Goal: Task Accomplishment & Management: Use online tool/utility

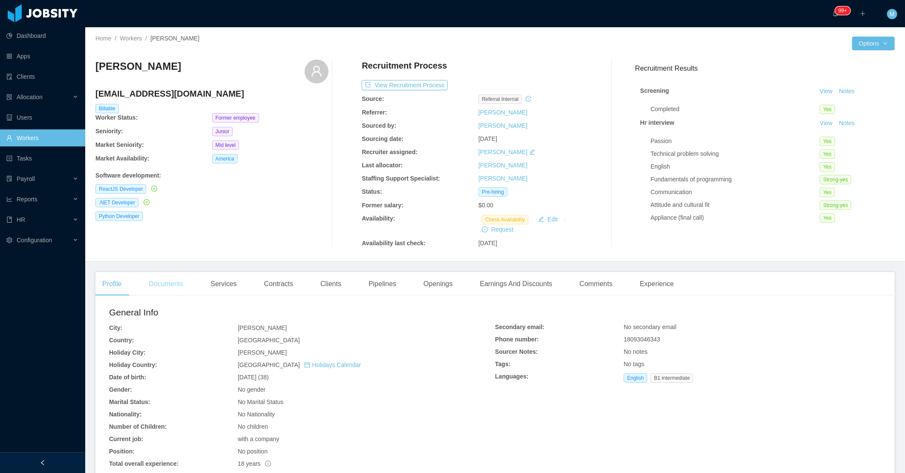
click at [188, 281] on div "Documents" at bounding box center [166, 284] width 48 height 24
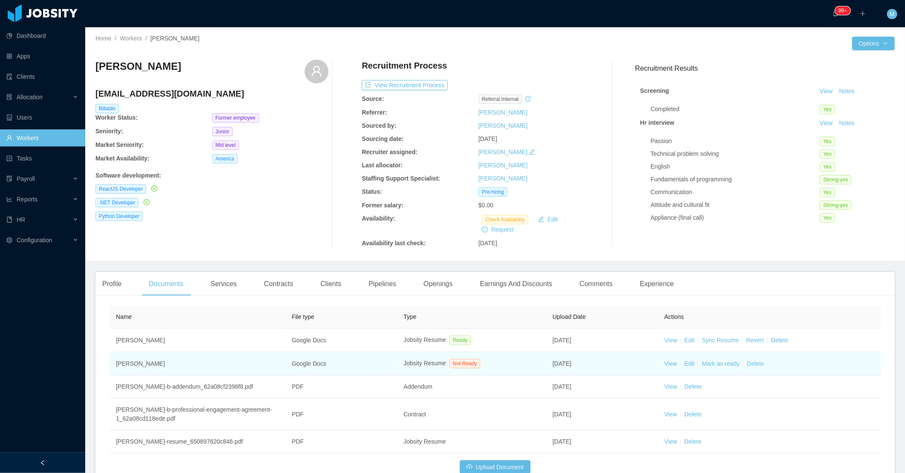
click at [666, 359] on td "View Edit [PERSON_NAME] as ready Delete" at bounding box center [769, 363] width 224 height 23
click at [665, 363] on link "View" at bounding box center [670, 363] width 13 height 7
click at [716, 364] on link "Mark as ready" at bounding box center [720, 363] width 38 height 7
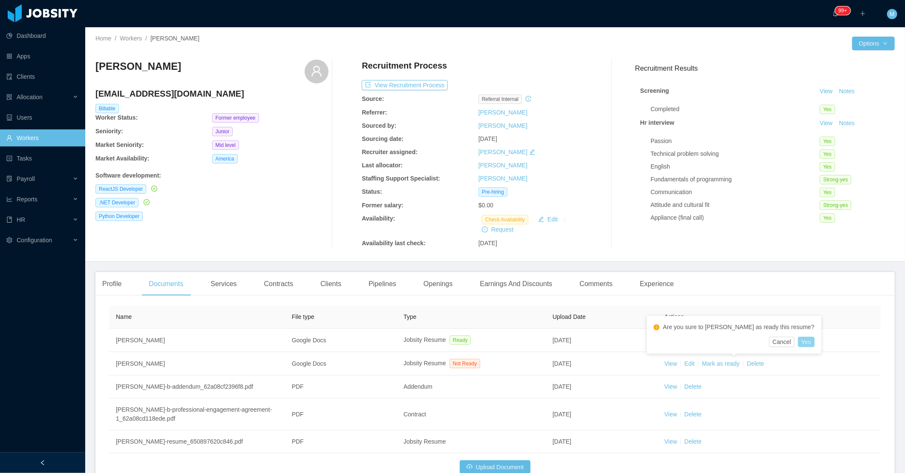
click at [798, 344] on button "Yes" at bounding box center [806, 342] width 17 height 10
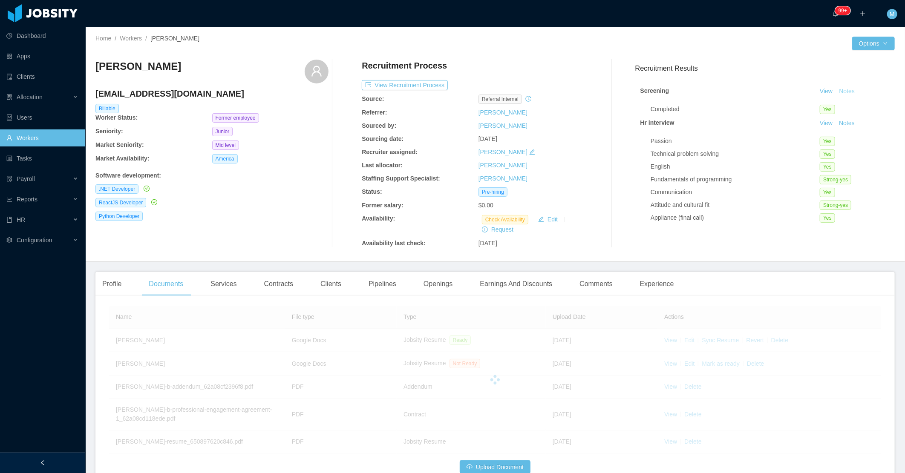
click at [838, 92] on button "Notes" at bounding box center [846, 91] width 23 height 10
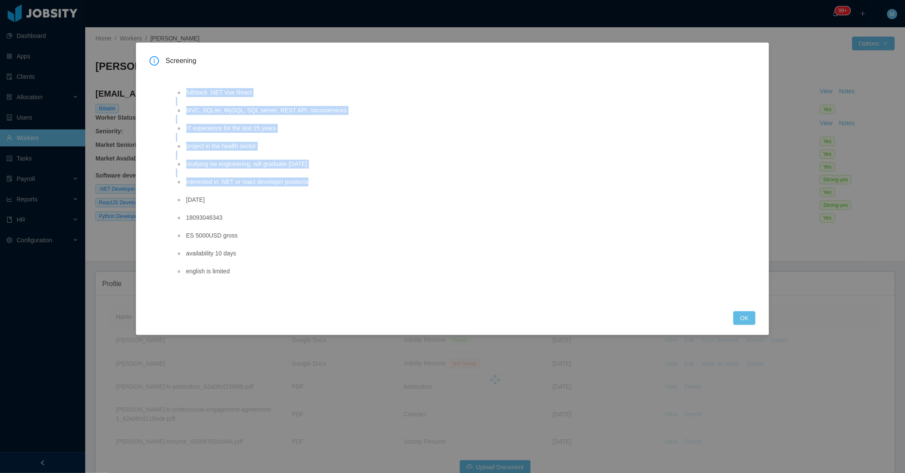
drag, startPoint x: 181, startPoint y: 92, endPoint x: 330, endPoint y: 181, distance: 173.8
click at [330, 181] on ul "fullstack .NET Vue React MVC, SQLite, MySQL, SQL server, REST API, microservice…" at bounding box center [448, 182] width 545 height 206
copy ul "fullstack .NET Vue React MVC, SQLite, MySQL, SQL server, REST API, microservice…"
click at [752, 319] on button "OK" at bounding box center [744, 318] width 22 height 14
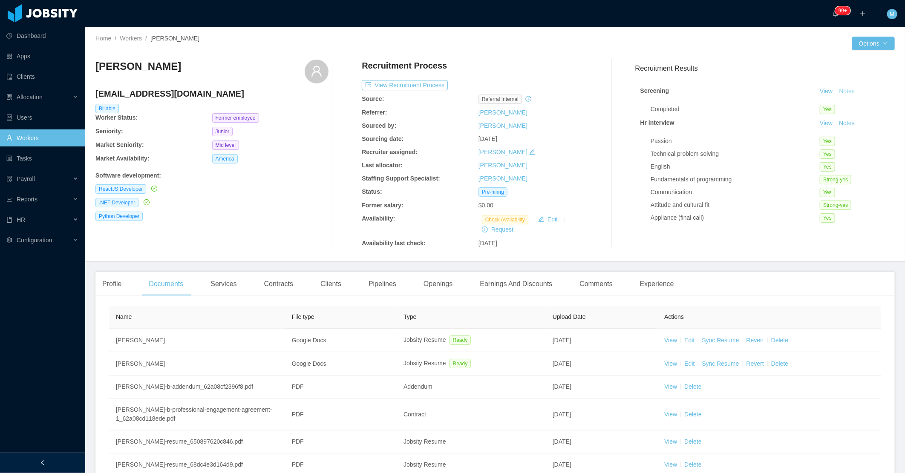
click at [839, 88] on button "Notes" at bounding box center [846, 91] width 23 height 10
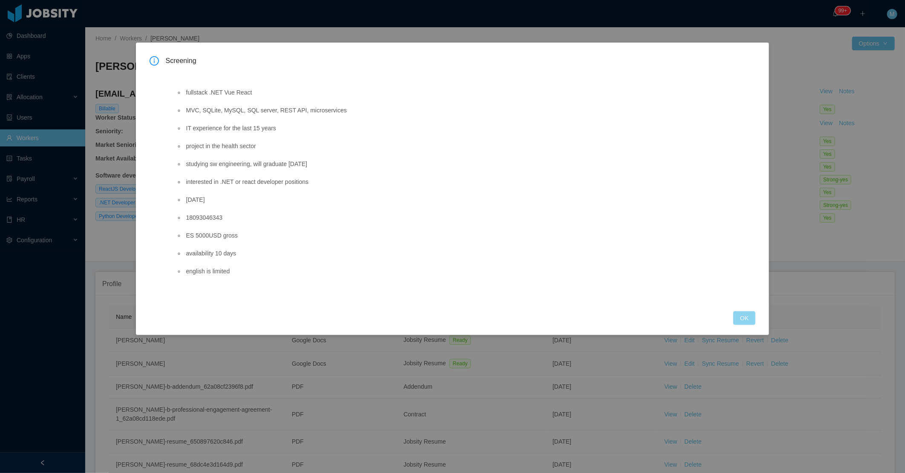
click at [744, 320] on button "OK" at bounding box center [744, 318] width 22 height 14
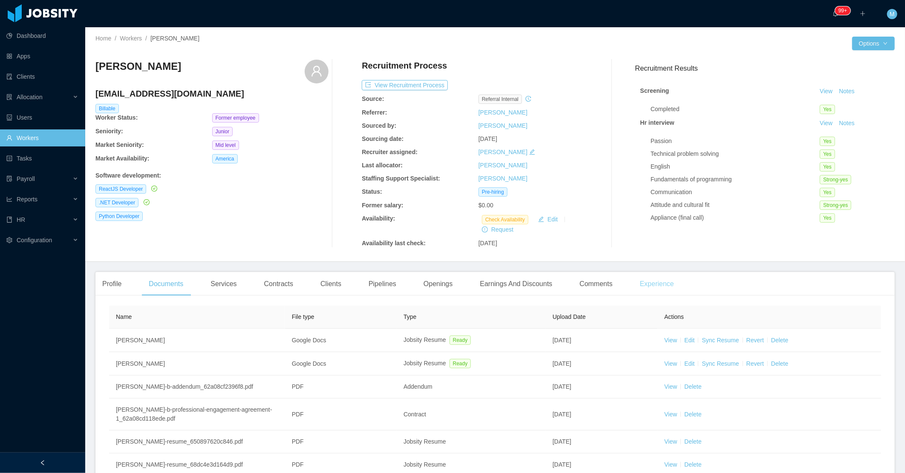
click at [669, 281] on div "Experience" at bounding box center [657, 284] width 48 height 24
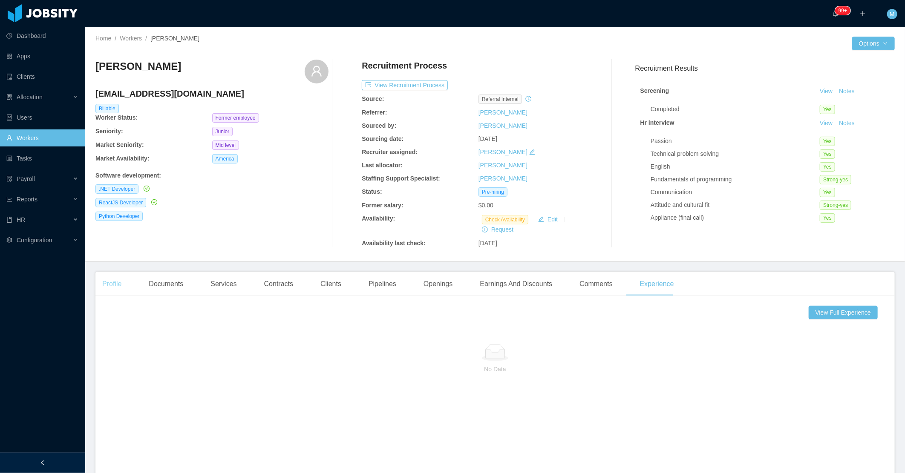
click at [101, 295] on div "Profile" at bounding box center [111, 284] width 33 height 24
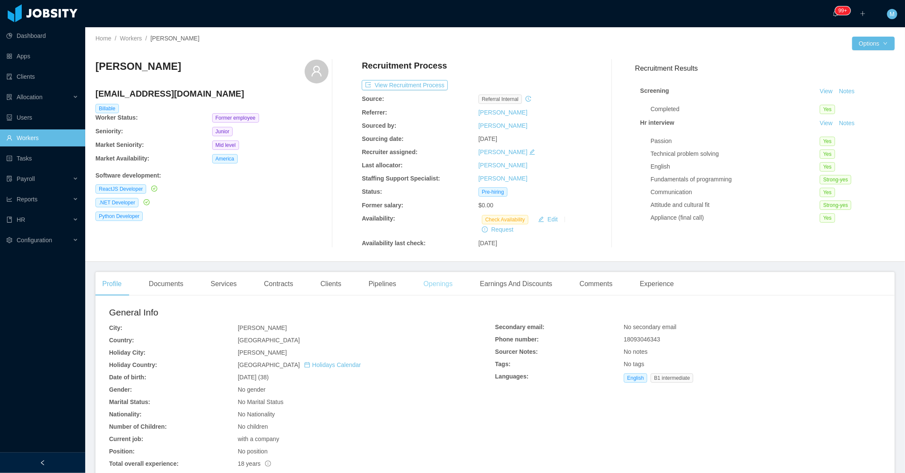
drag, startPoint x: 441, startPoint y: 283, endPoint x: 435, endPoint y: 280, distance: 6.1
click at [440, 283] on div "Openings" at bounding box center [438, 284] width 43 height 24
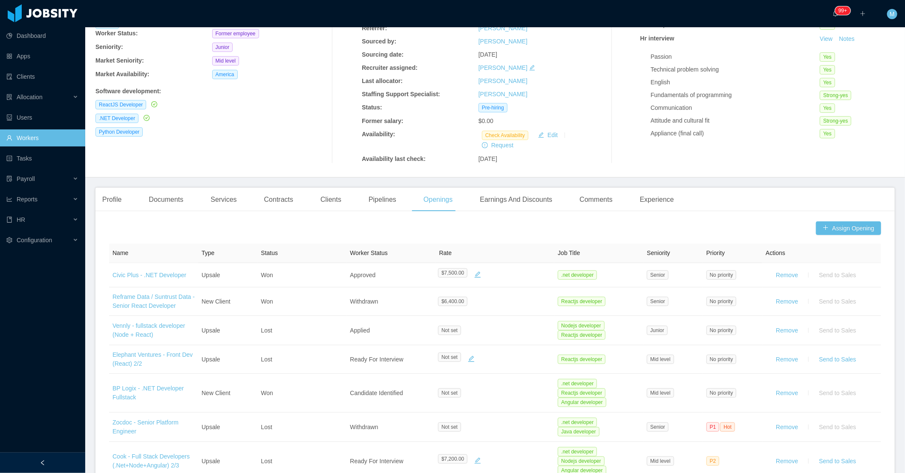
scroll to position [95, 0]
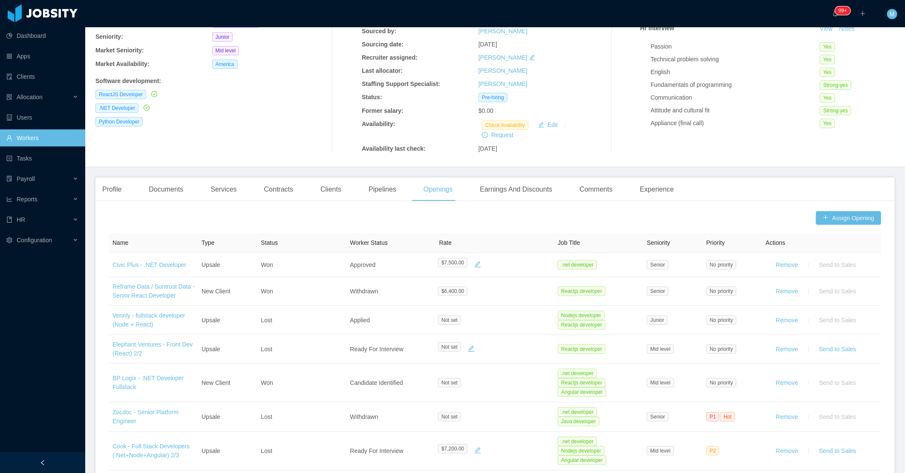
drag, startPoint x: 316, startPoint y: 190, endPoint x: 309, endPoint y: 189, distance: 6.9
click at [318, 194] on div "Clients" at bounding box center [330, 190] width 34 height 24
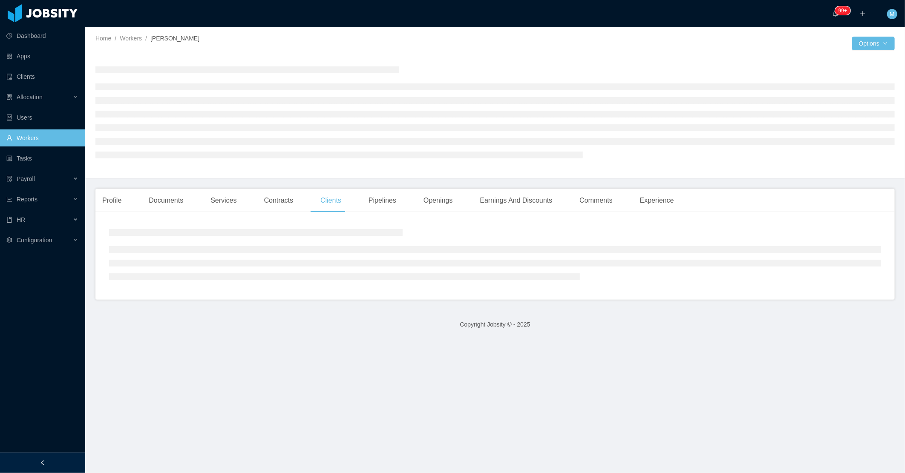
click at [44, 459] on div at bounding box center [42, 463] width 85 height 20
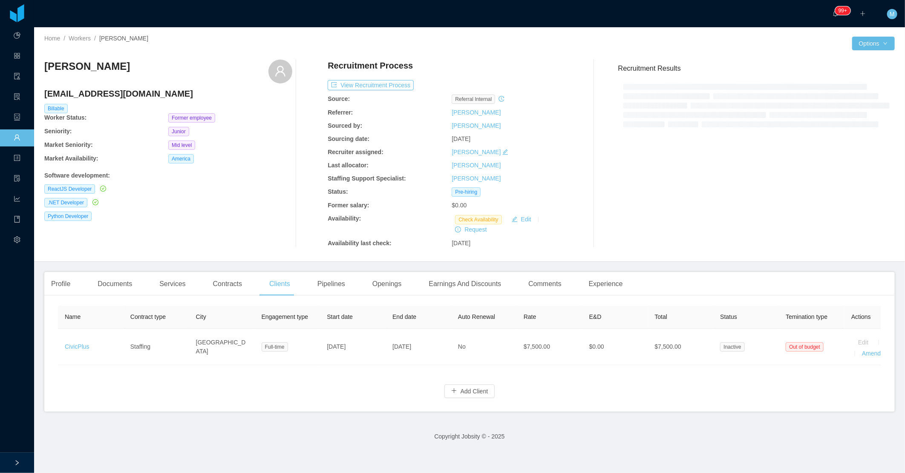
click at [710, 286] on div "Profile Documents Services Contracts Clients Pipelines Openings Earnings And Di…" at bounding box center [469, 284] width 850 height 24
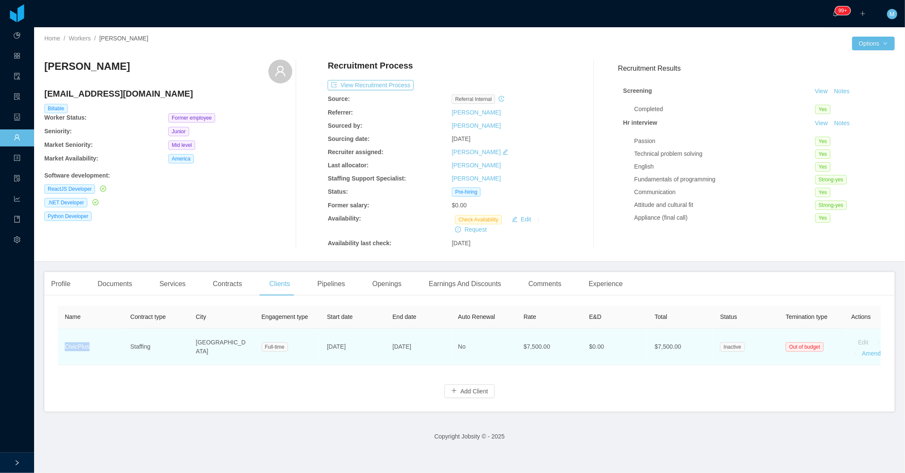
drag, startPoint x: 79, startPoint y: 348, endPoint x: 63, endPoint y: 348, distance: 16.2
click at [63, 348] on td "CivicPlus" at bounding box center [91, 347] width 66 height 37
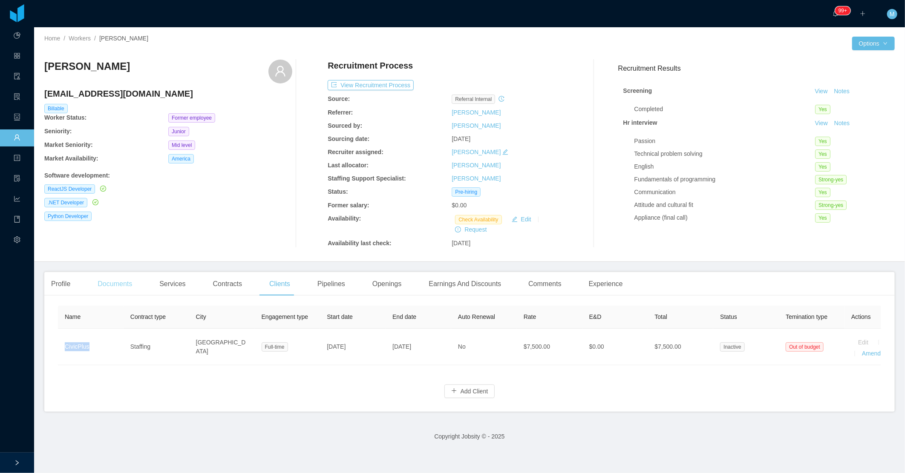
copy link "CivicPlus"
click at [55, 286] on div "Profile" at bounding box center [60, 284] width 33 height 24
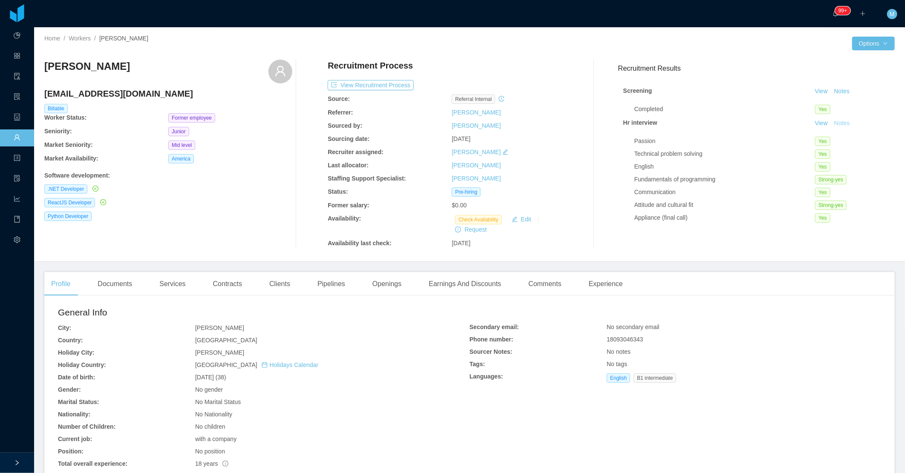
click at [830, 122] on button "Notes" at bounding box center [841, 123] width 23 height 10
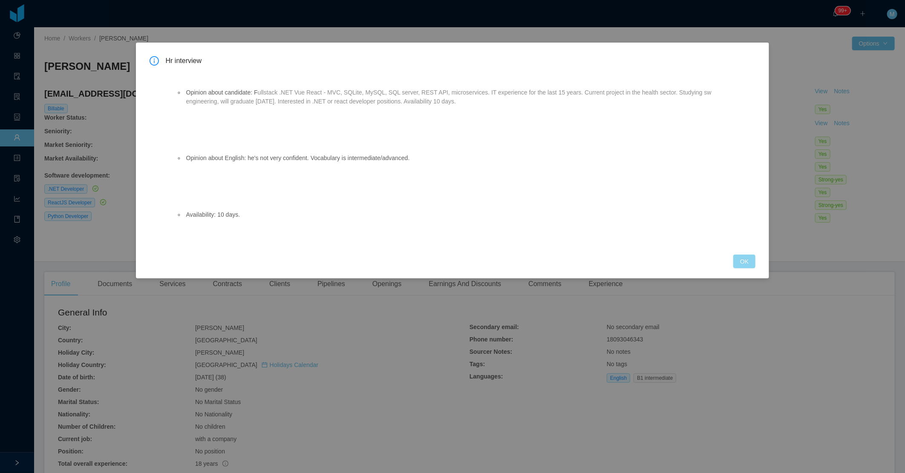
click at [744, 263] on button "OK" at bounding box center [744, 262] width 22 height 14
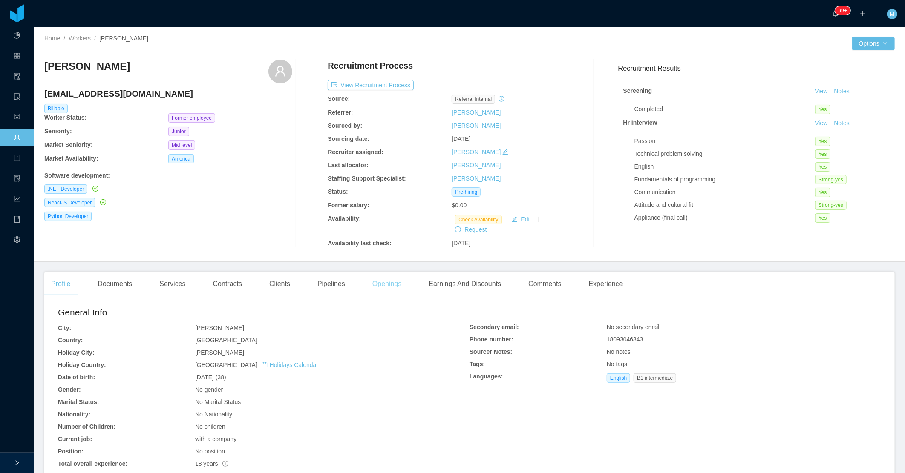
click at [365, 288] on div "Openings" at bounding box center [386, 284] width 43 height 24
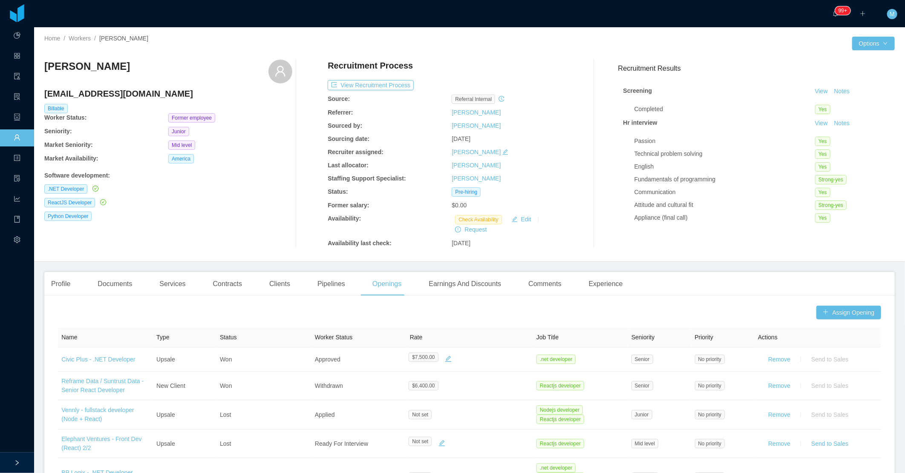
click at [49, 269] on main "Home / Workers / Jose Gregorio Ramos / Options Jose Gregorio Ramos oscgre21@gma…" at bounding box center [469, 250] width 870 height 446
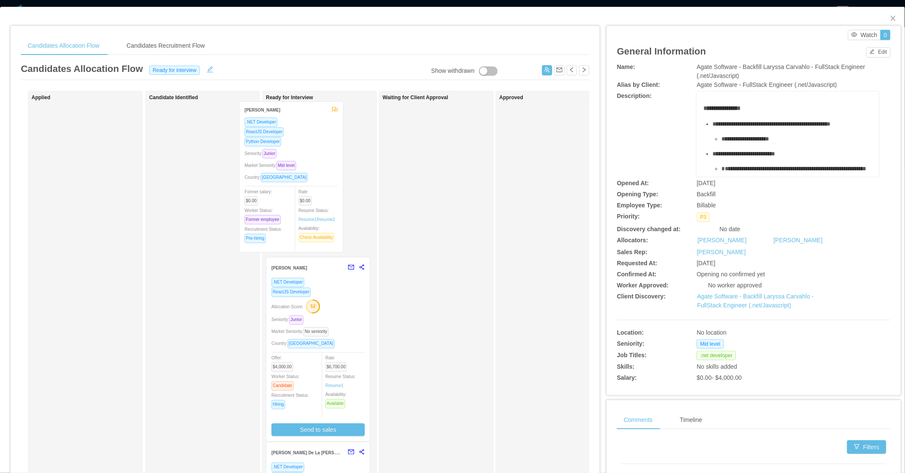
drag, startPoint x: 189, startPoint y: 190, endPoint x: 294, endPoint y: 197, distance: 105.8
click at [299, 191] on div "Applied Jose Gregorio Ramos .NET Developer ReactJS Developer Python Developer S…" at bounding box center [305, 307] width 568 height 433
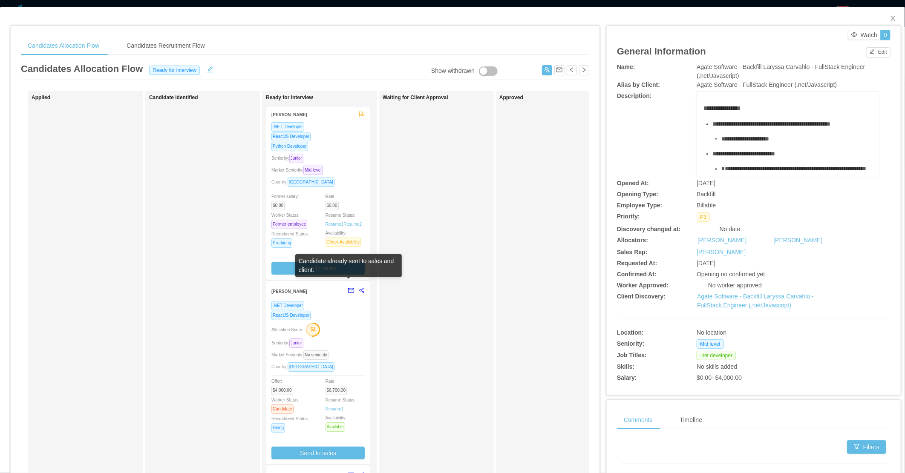
click at [349, 287] on button "button" at bounding box center [348, 291] width 11 height 14
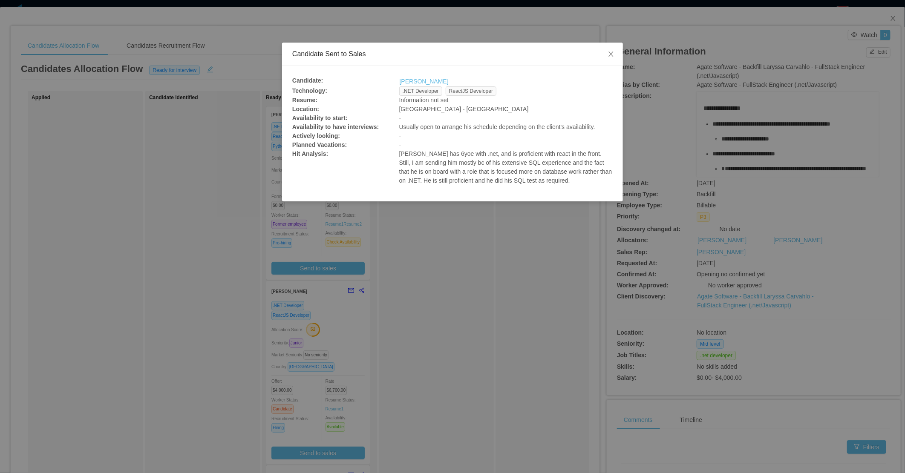
click at [518, 178] on p "Luis has 6yoe with .net, and is proficient with react in the front. Still, I am…" at bounding box center [505, 167] width 213 height 36
click at [612, 53] on icon "icon: close" at bounding box center [610, 54] width 5 height 5
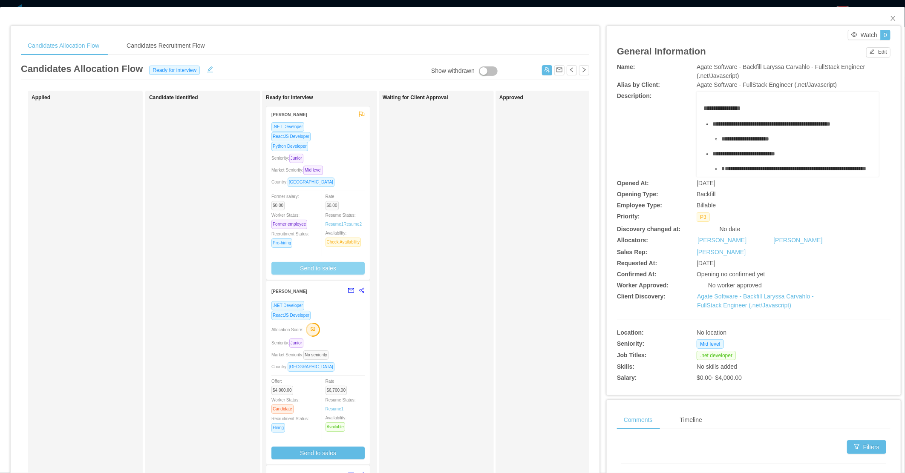
click at [313, 267] on button "Send to sales" at bounding box center [317, 268] width 93 height 13
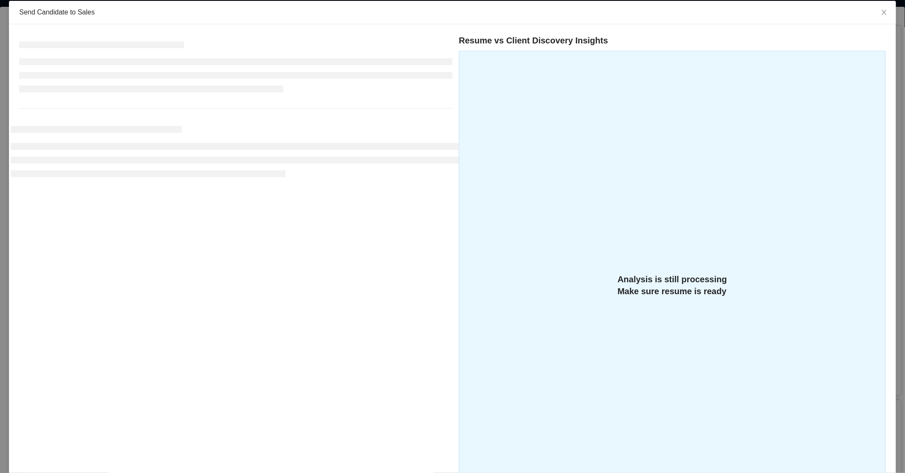
scroll to position [135, 0]
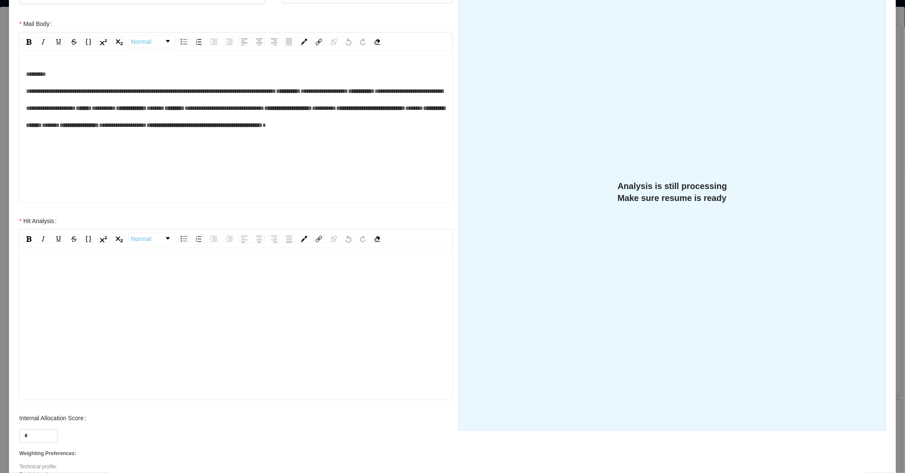
click at [163, 347] on div "rdw-editor" at bounding box center [236, 337] width 420 height 149
click at [31, 437] on input "*" at bounding box center [38, 436] width 37 height 13
type input "**"
click at [223, 295] on div "**********" at bounding box center [236, 337] width 420 height 149
click at [256, 296] on div "**********" at bounding box center [236, 337] width 420 height 149
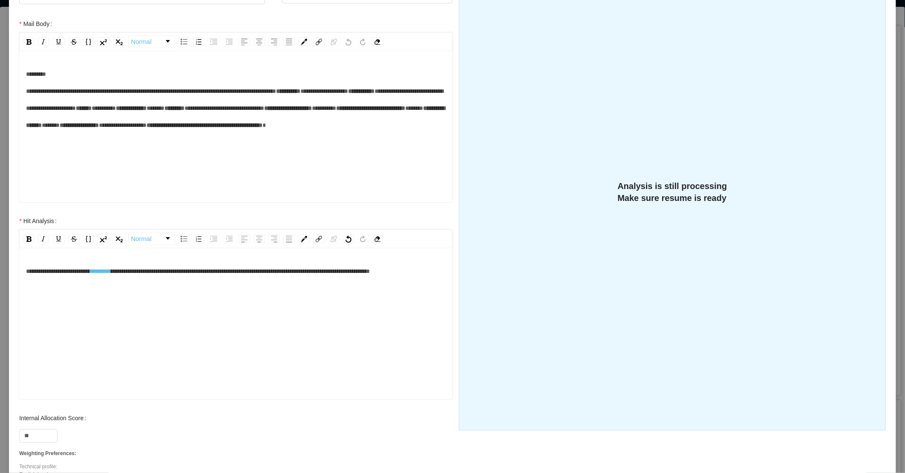
scroll to position [18, 0]
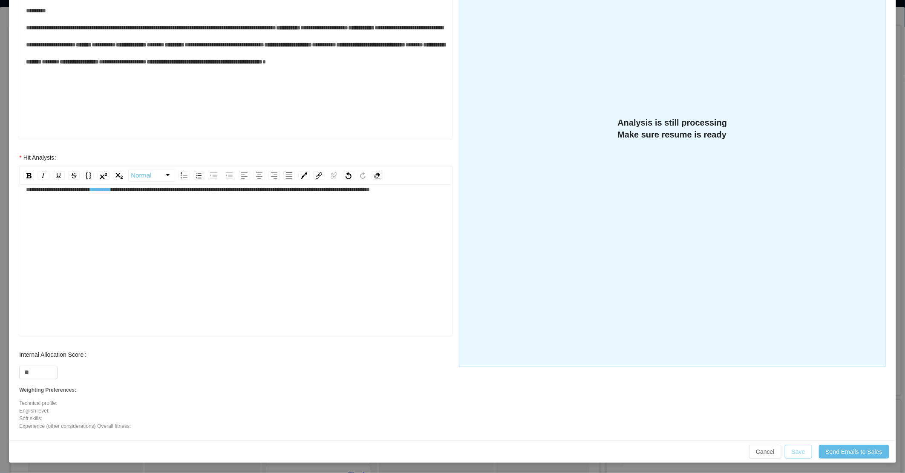
click at [791, 448] on button "Save" at bounding box center [797, 452] width 27 height 14
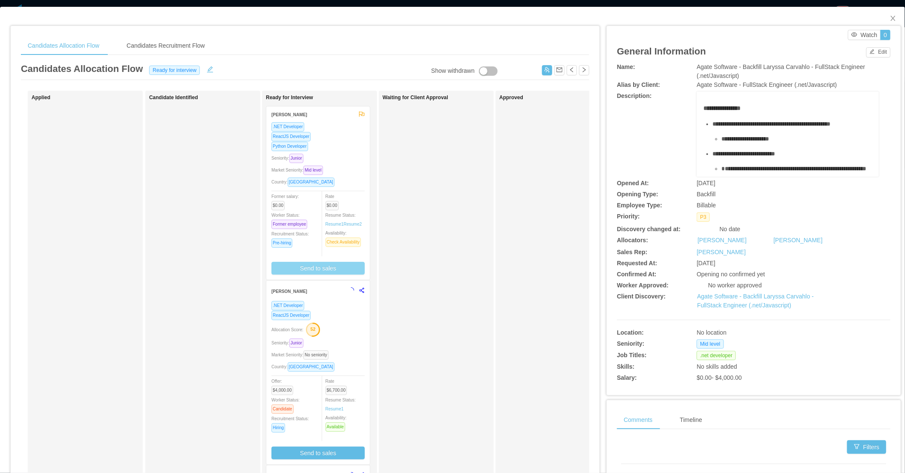
scroll to position [156, 0]
click at [348, 148] on div "Python Developer" at bounding box center [317, 146] width 93 height 10
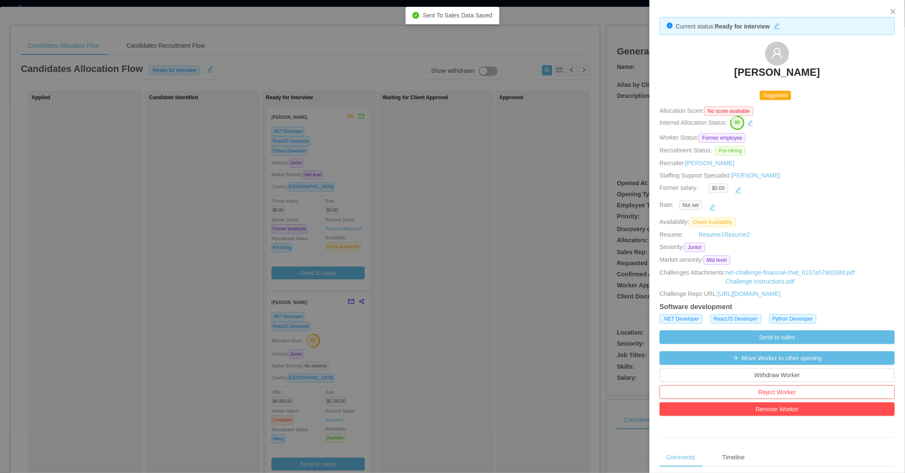
drag, startPoint x: 706, startPoint y: 65, endPoint x: 827, endPoint y: 75, distance: 121.7
click at [827, 75] on div "Jose Gregorio Ramos" at bounding box center [776, 63] width 235 height 43
copy h3 "Jose Gregorio Ramos"
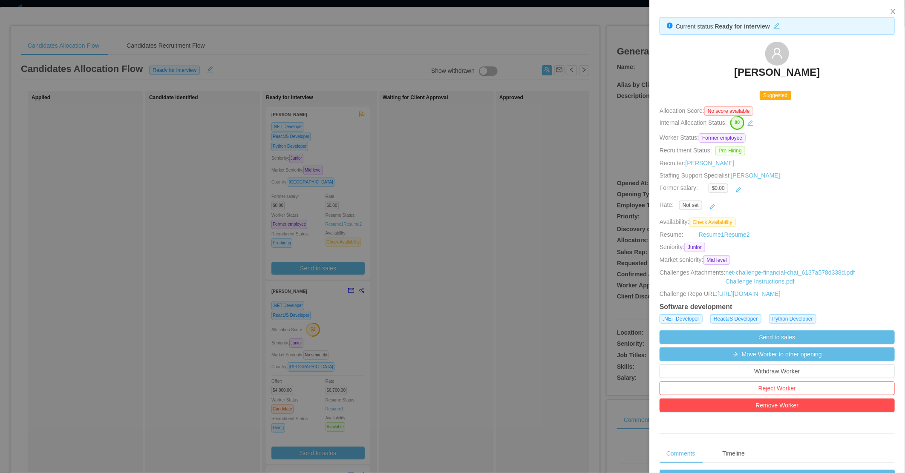
click at [252, 188] on div at bounding box center [452, 236] width 905 height 473
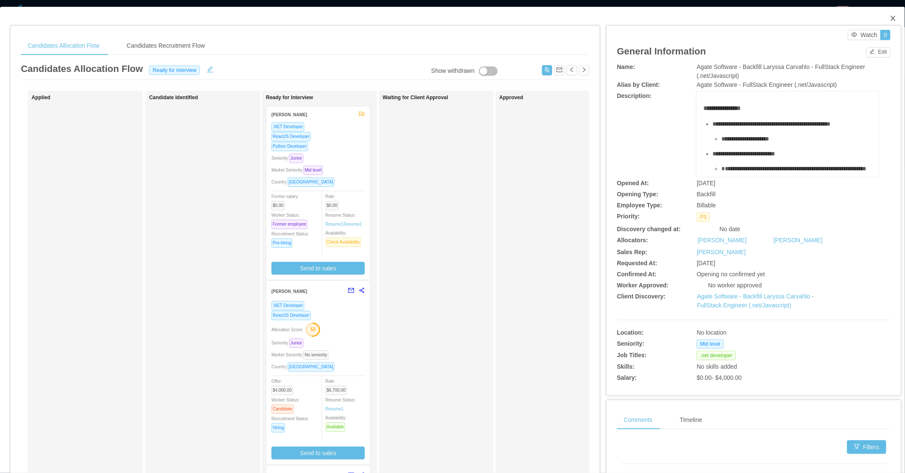
click at [889, 17] on span "Close" at bounding box center [893, 19] width 24 height 24
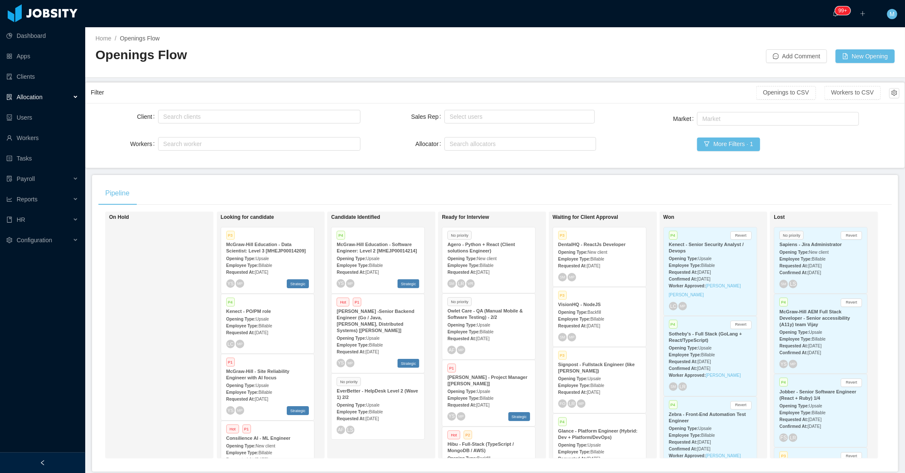
click at [31, 456] on div at bounding box center [42, 463] width 85 height 20
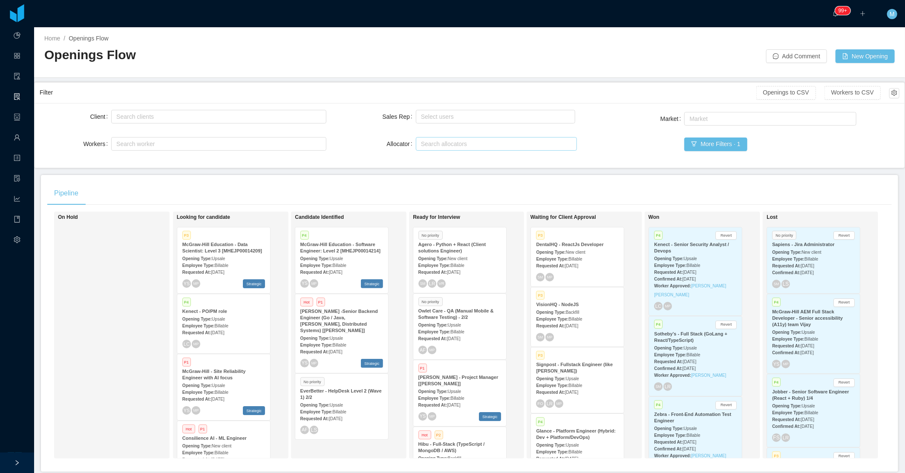
click at [449, 138] on div "Search allocators" at bounding box center [494, 144] width 153 height 13
click at [406, 181] on div "Pipeline On Hold Looking for candidate P3 McGraw-Hill Education - Data Scientis…" at bounding box center [469, 323] width 857 height 297
click at [443, 140] on div "Search allocators" at bounding box center [494, 144] width 153 height 13
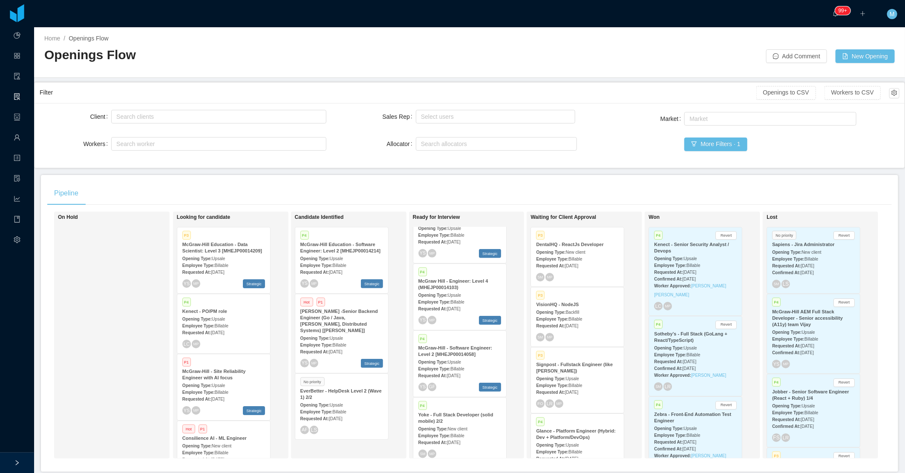
scroll to position [583, 0]
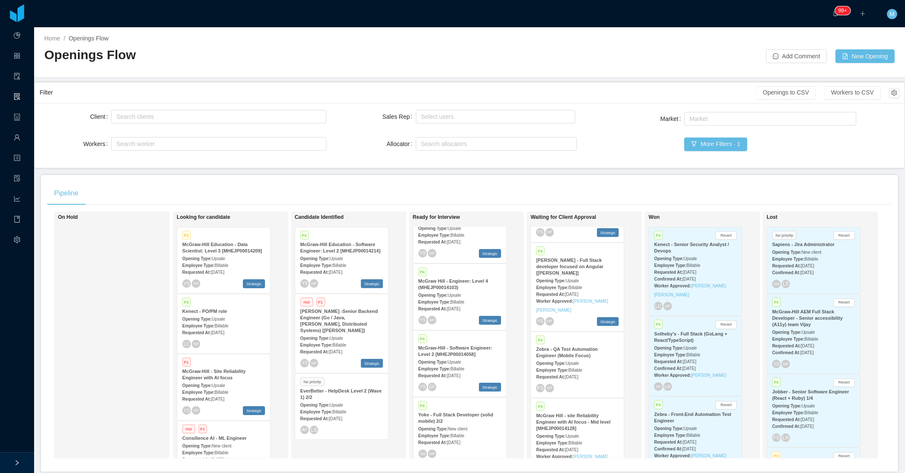
click at [578, 375] on span "[DATE]" at bounding box center [571, 377] width 13 height 5
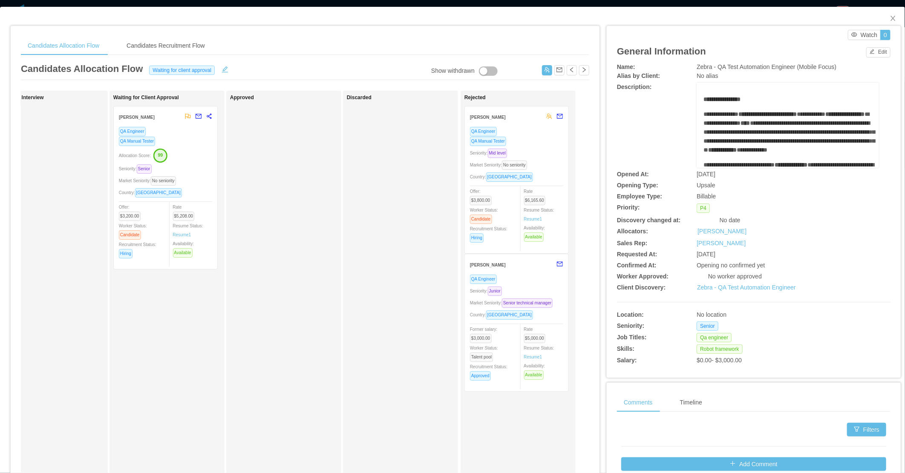
click at [538, 146] on div "QA Engineer QA Manual Tester Seniority: Mid level Market Seniority: No seniorit…" at bounding box center [516, 187] width 93 height 122
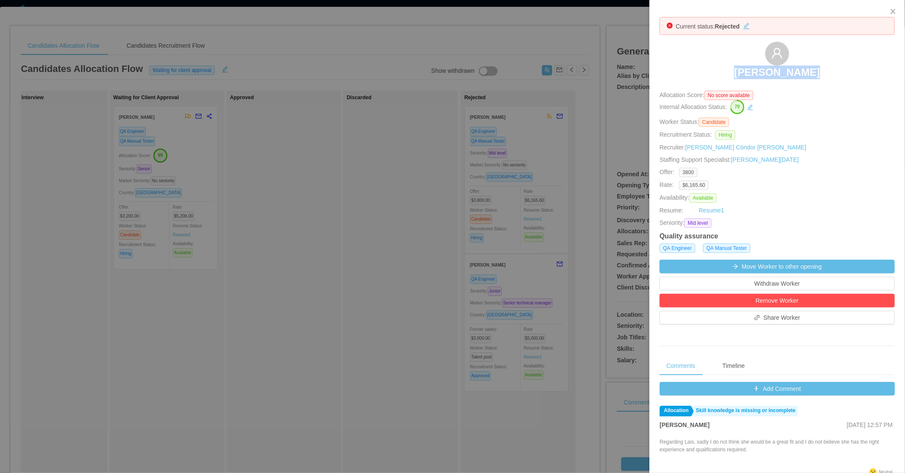
drag, startPoint x: 742, startPoint y: 72, endPoint x: 813, endPoint y: 77, distance: 71.2
click at [813, 77] on div "Laís Floriano" at bounding box center [776, 63] width 235 height 43
copy h3 "Laís Floriano"
click at [321, 196] on div at bounding box center [452, 236] width 905 height 473
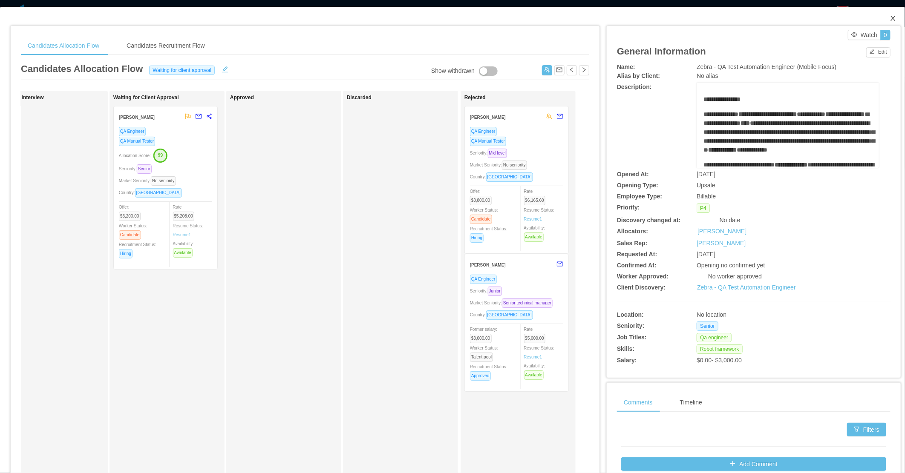
click at [889, 15] on icon "icon: close" at bounding box center [892, 18] width 7 height 7
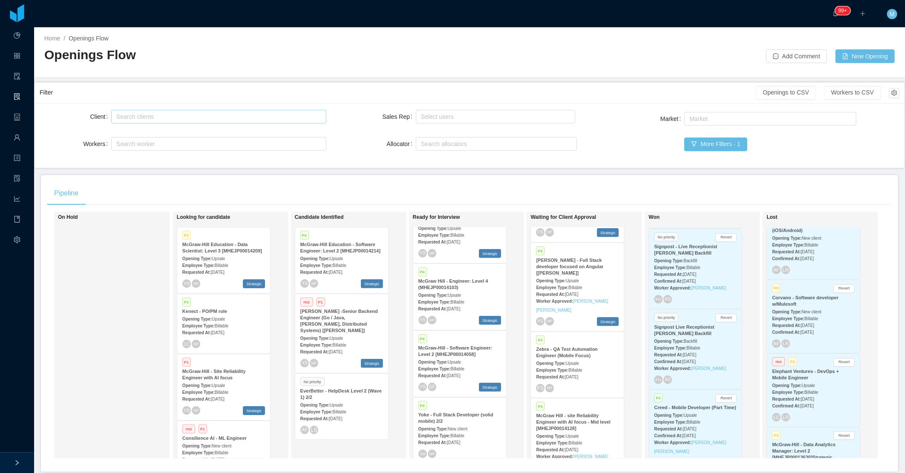
scroll to position [3232, 0]
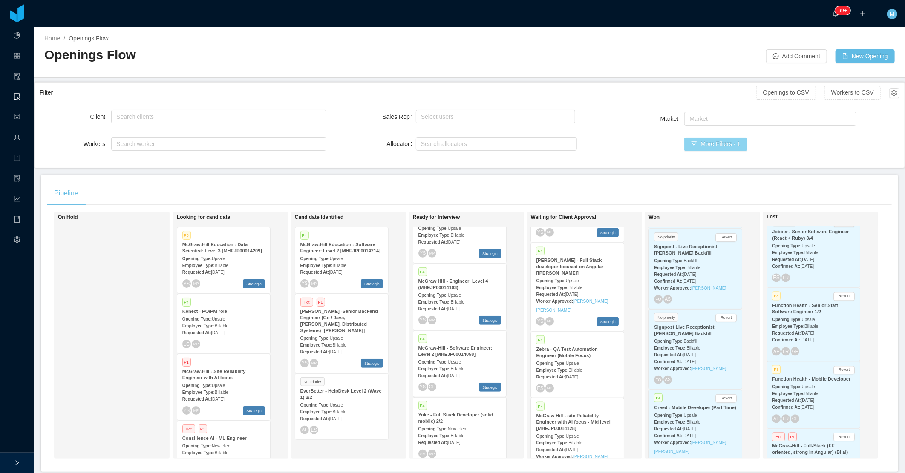
click at [686, 151] on button "More Filters · 1" at bounding box center [715, 145] width 63 height 14
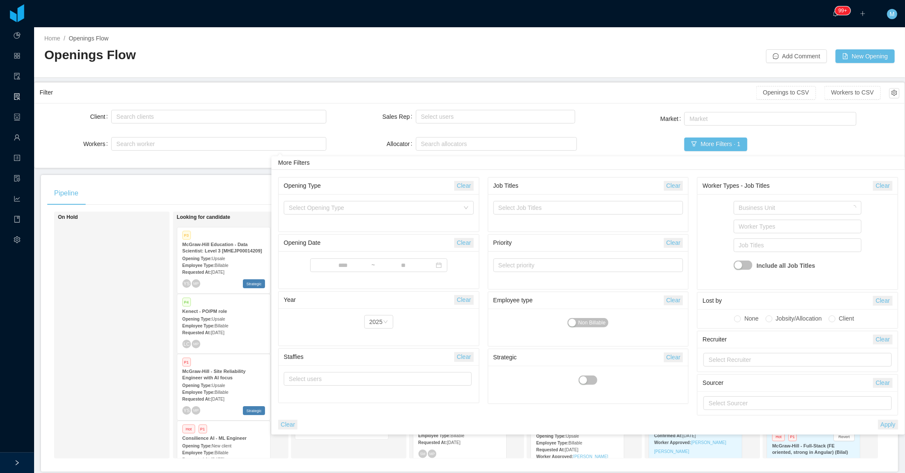
click at [612, 135] on div "Market Market More Filters · 1" at bounding box center [755, 136] width 287 height 52
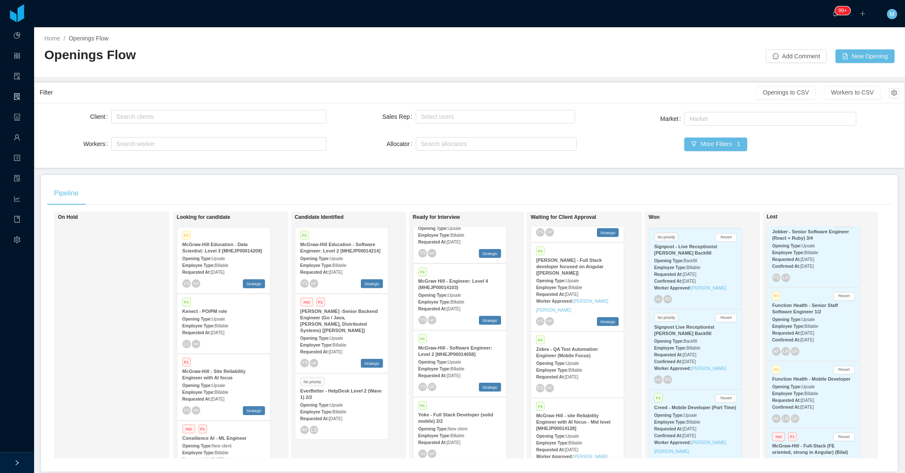
scroll to position [1361, 0]
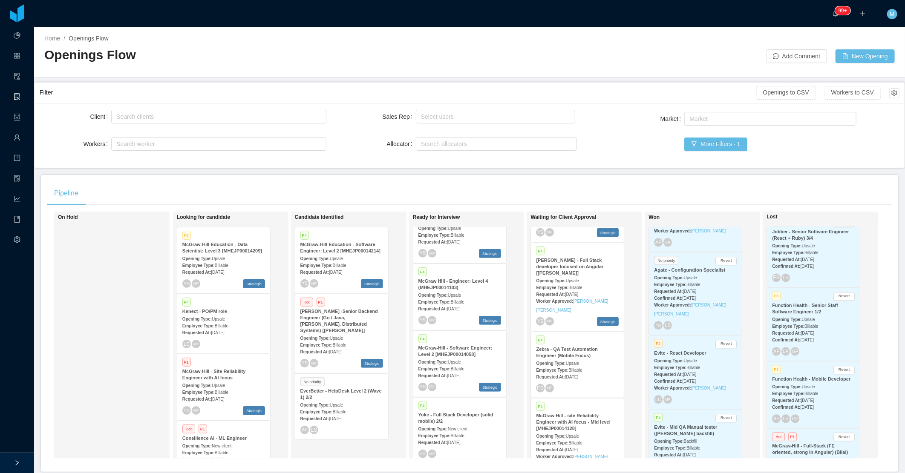
click at [671, 425] on strong "Evite - Mid QA Manual tester ([PERSON_NAME] backfill)" at bounding box center [685, 430] width 63 height 11
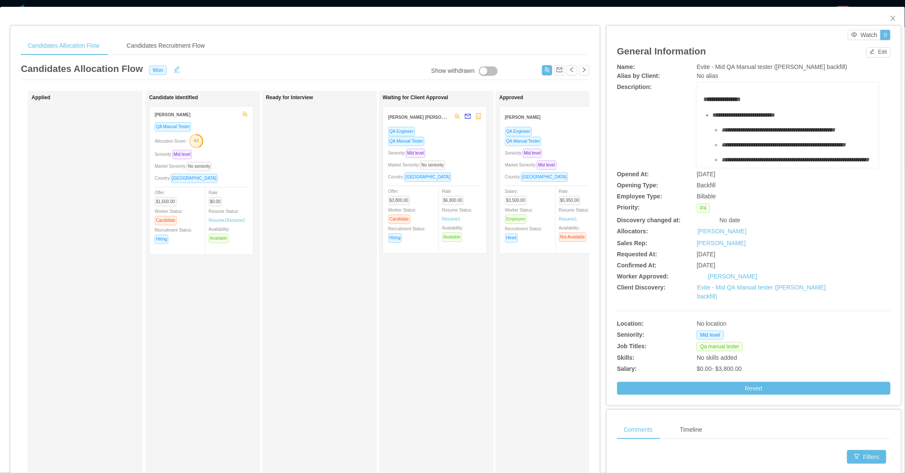
click at [456, 158] on div "QA Engineer QA Manual Tester Seniority: Mid level Market Seniority: No seniorit…" at bounding box center [434, 187] width 93 height 122
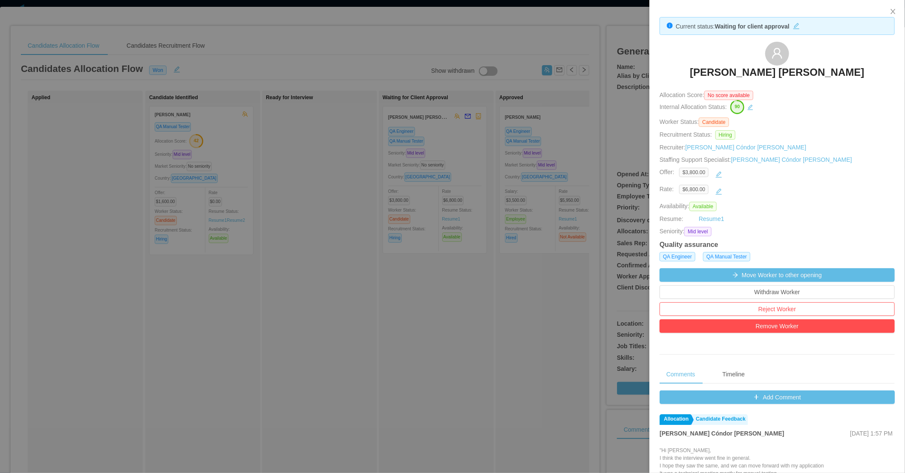
drag, startPoint x: 699, startPoint y: 67, endPoint x: 850, endPoint y: 72, distance: 150.8
click at [853, 70] on div "[PERSON_NAME] [PERSON_NAME]" at bounding box center [776, 63] width 235 height 43
copy h3 "[PERSON_NAME] [PERSON_NAME]"
drag, startPoint x: 394, startPoint y: 178, endPoint x: 449, endPoint y: 133, distance: 71.4
click at [396, 178] on div at bounding box center [452, 236] width 905 height 473
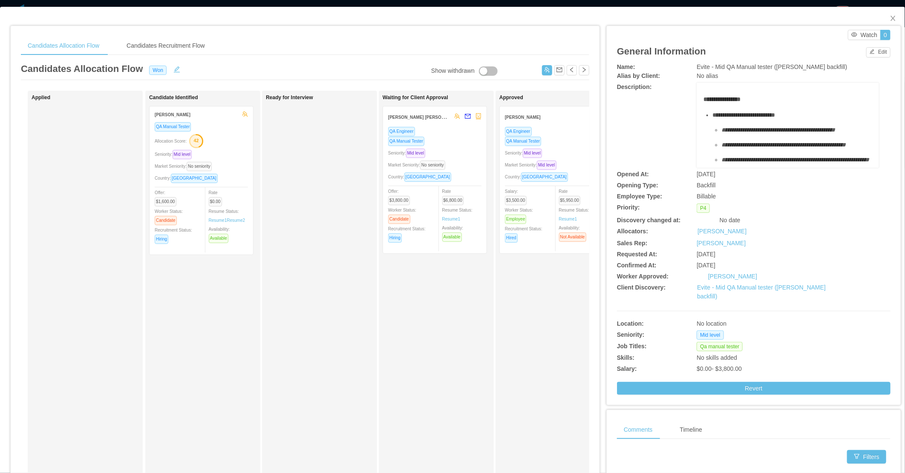
click at [342, 339] on div "Ready for Interview" at bounding box center [325, 304] width 119 height 418
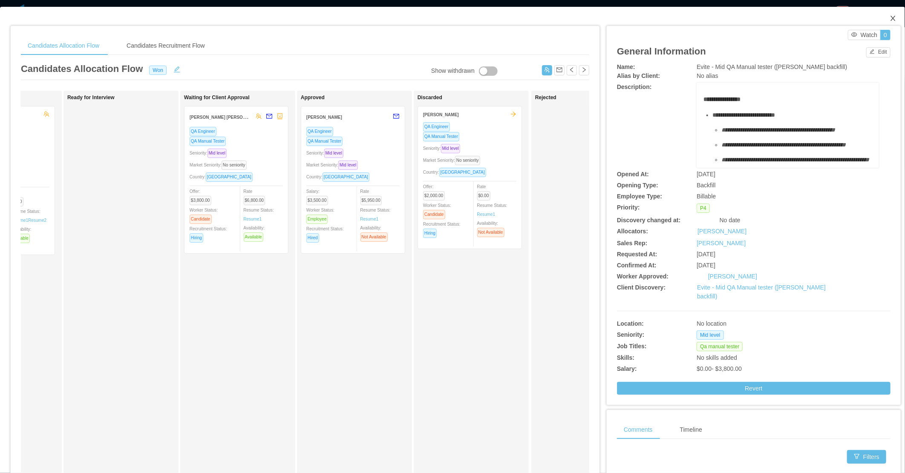
drag, startPoint x: 883, startPoint y: 19, endPoint x: 683, endPoint y: 22, distance: 200.2
click at [889, 19] on icon "icon: close" at bounding box center [892, 18] width 7 height 7
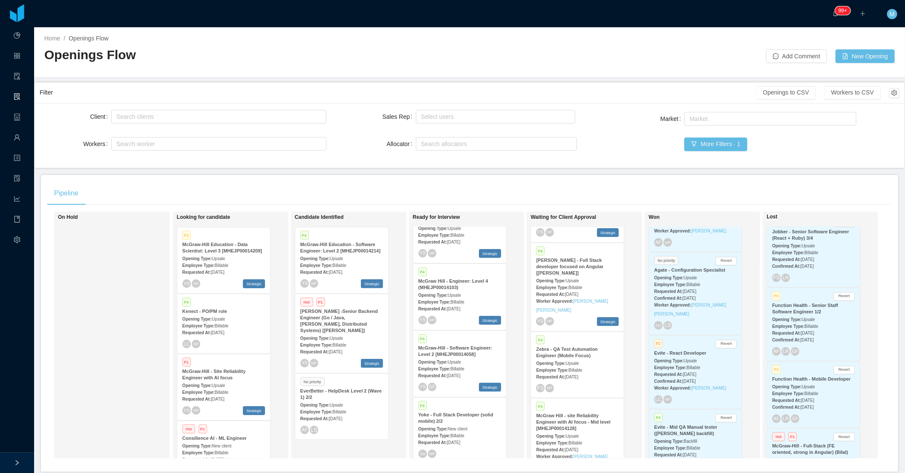
scroll to position [6713, 0]
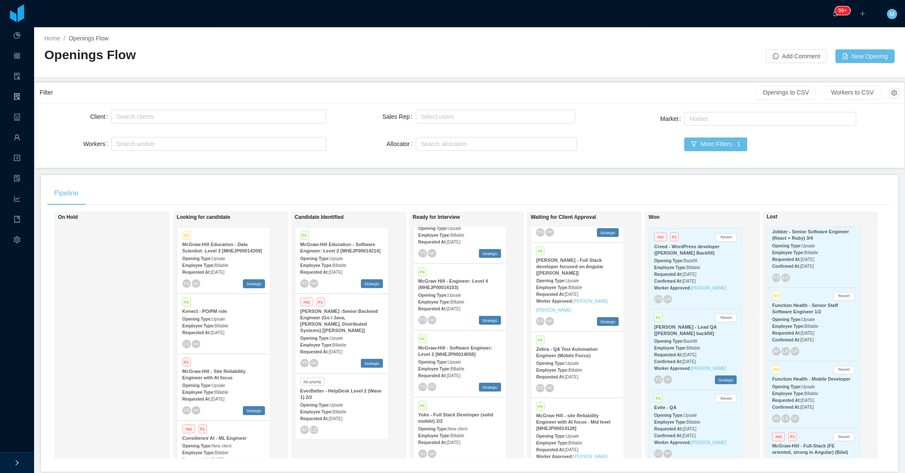
click at [696, 427] on span "[DATE]" at bounding box center [689, 429] width 13 height 5
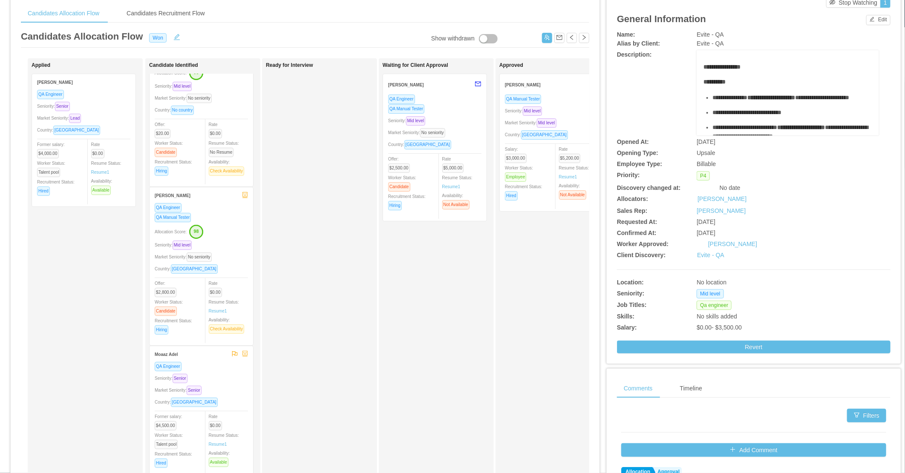
scroll to position [47, 0]
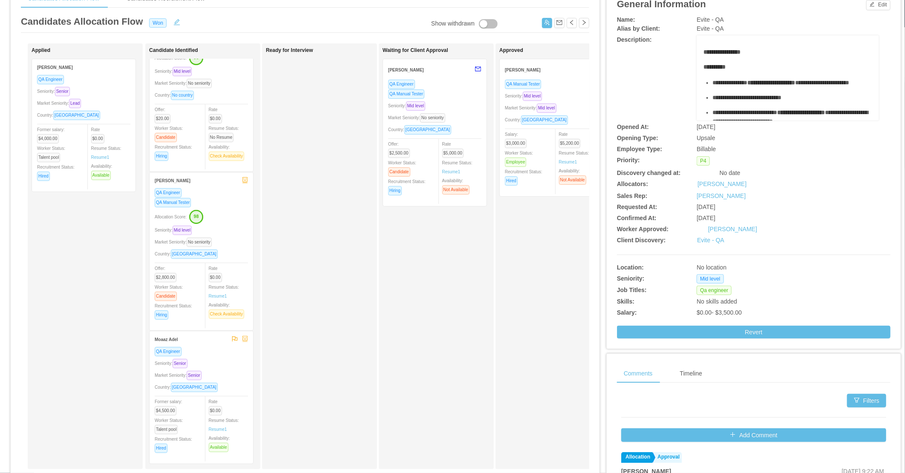
click at [227, 239] on div "Market Seniority: No seniority" at bounding box center [201, 242] width 93 height 10
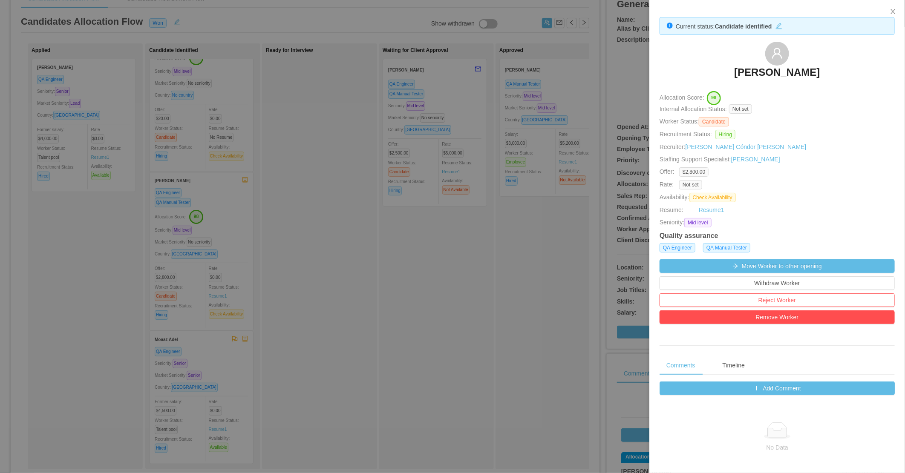
drag, startPoint x: 826, startPoint y: 67, endPoint x: 807, endPoint y: 85, distance: 26.5
click at [836, 68] on div "Danila Perez Diaz" at bounding box center [776, 63] width 235 height 43
copy h3 "Danila Perez Diaz"
drag, startPoint x: 427, startPoint y: 273, endPoint x: 307, endPoint y: 283, distance: 120.5
click at [427, 273] on div at bounding box center [452, 236] width 905 height 473
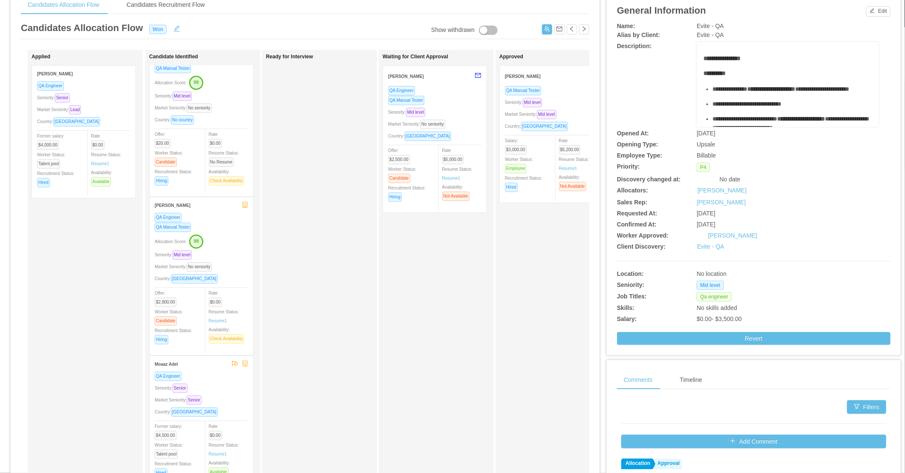
scroll to position [0, 0]
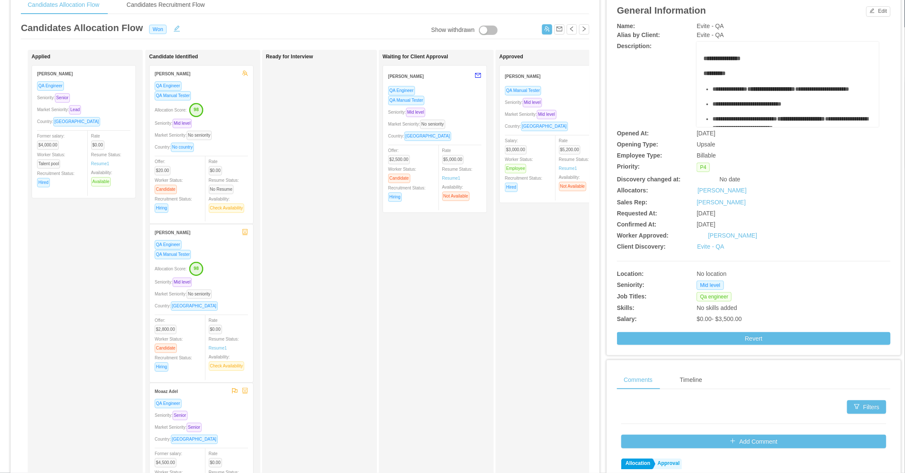
click at [232, 103] on div "Allocation Score: 98" at bounding box center [201, 110] width 93 height 14
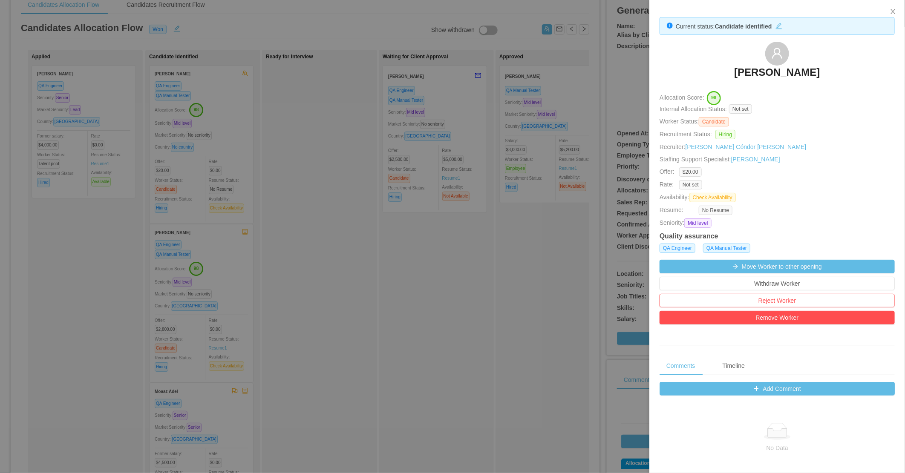
drag, startPoint x: 723, startPoint y: 63, endPoint x: 864, endPoint y: 68, distance: 141.1
click at [864, 69] on div "Julieta Balcaza" at bounding box center [776, 63] width 235 height 43
copy h3 "Julieta Balcaza"
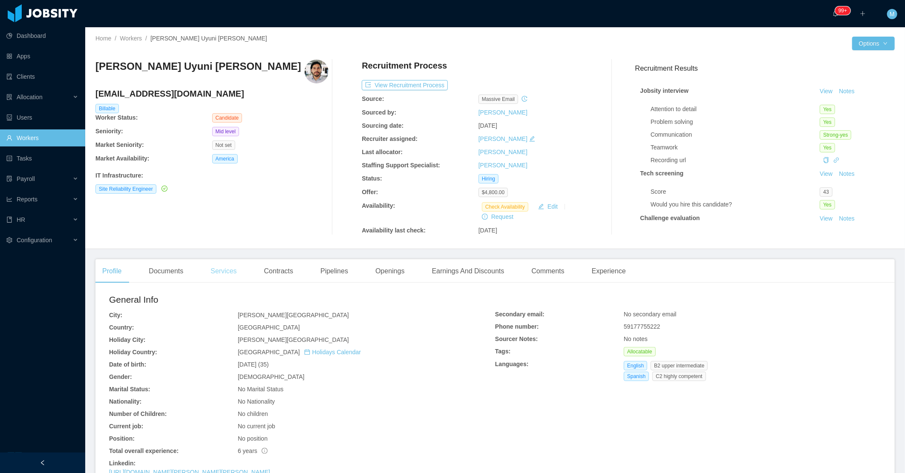
click at [217, 274] on div "Services" at bounding box center [224, 271] width 40 height 24
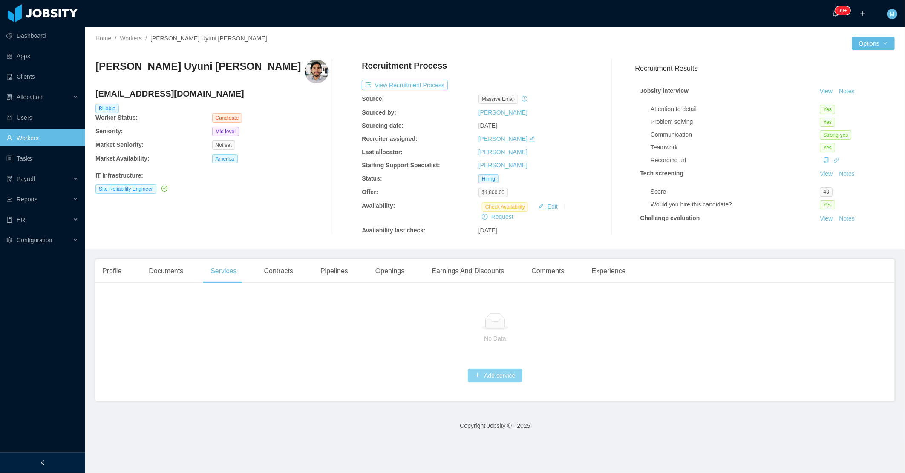
click at [507, 381] on button "Add service" at bounding box center [495, 376] width 54 height 14
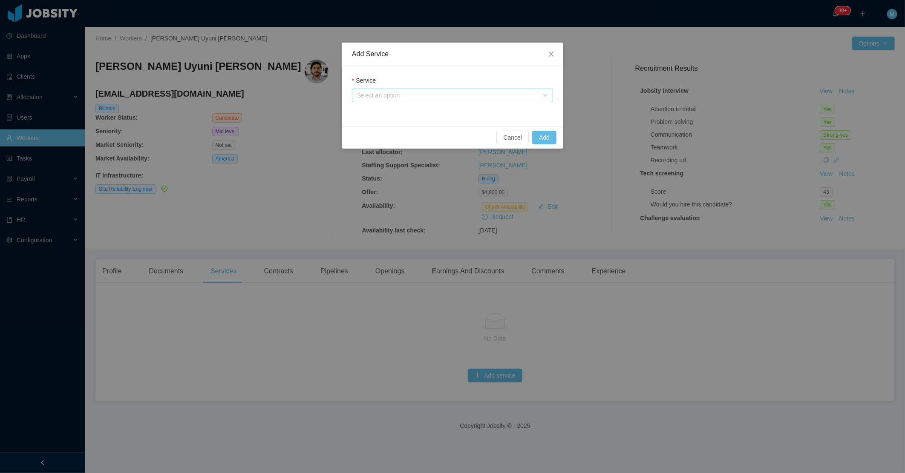
click at [425, 94] on div "Select an option" at bounding box center [447, 95] width 181 height 9
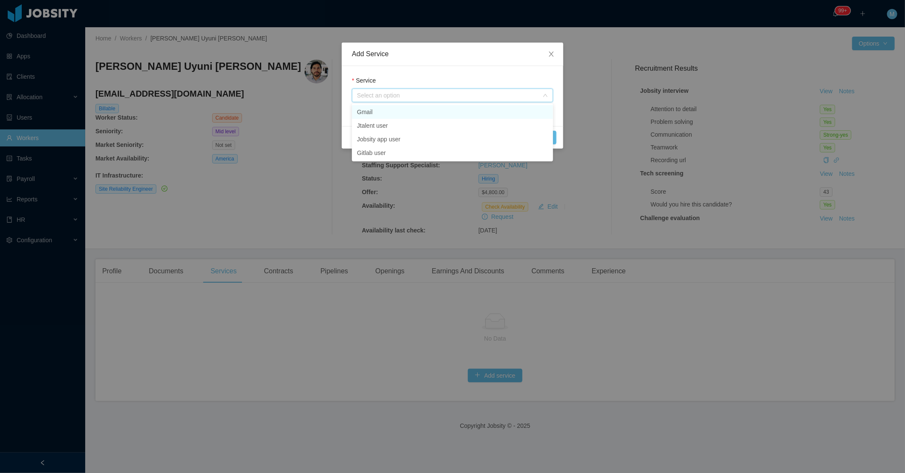
click at [402, 112] on li "Gmail" at bounding box center [452, 112] width 201 height 14
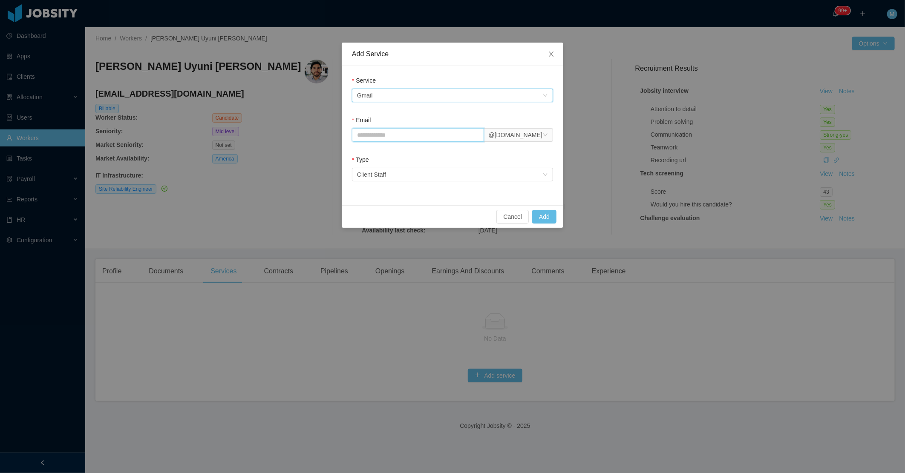
drag, startPoint x: 394, startPoint y: 130, endPoint x: 393, endPoint y: 134, distance: 4.3
click at [393, 134] on input "Email" at bounding box center [418, 135] width 132 height 14
paste input "**********"
type input "**********"
click at [544, 218] on button "Add" at bounding box center [544, 217] width 24 height 14
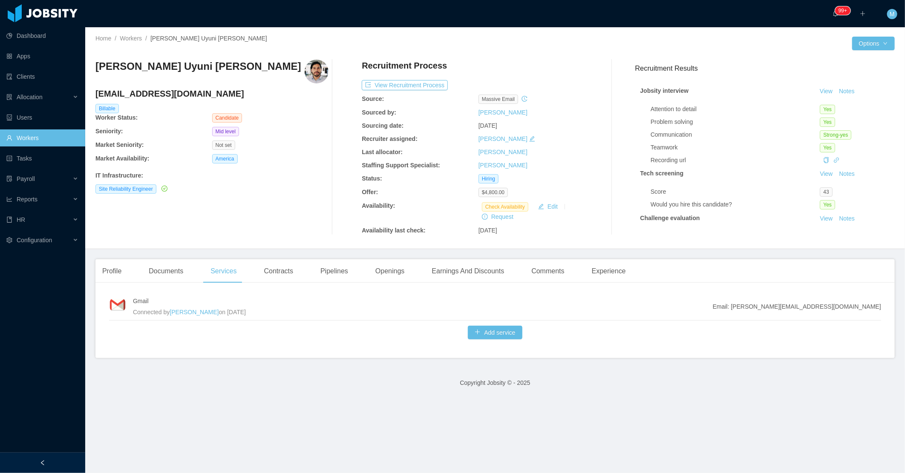
drag, startPoint x: 879, startPoint y: 308, endPoint x: 778, endPoint y: 308, distance: 101.4
click at [778, 308] on div "Gmail Connected by Merwin Ponce on Sep 30th, 2025 Email: mauricio.uyuni@jobsity…" at bounding box center [494, 324] width 799 height 69
copy li "Email: mauricio.uyuni@jobsity.com"
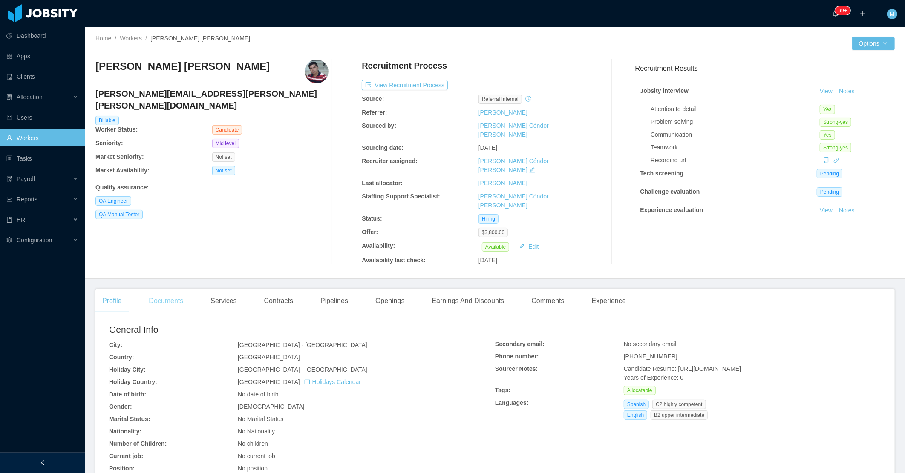
click at [169, 289] on div "Documents" at bounding box center [166, 301] width 48 height 24
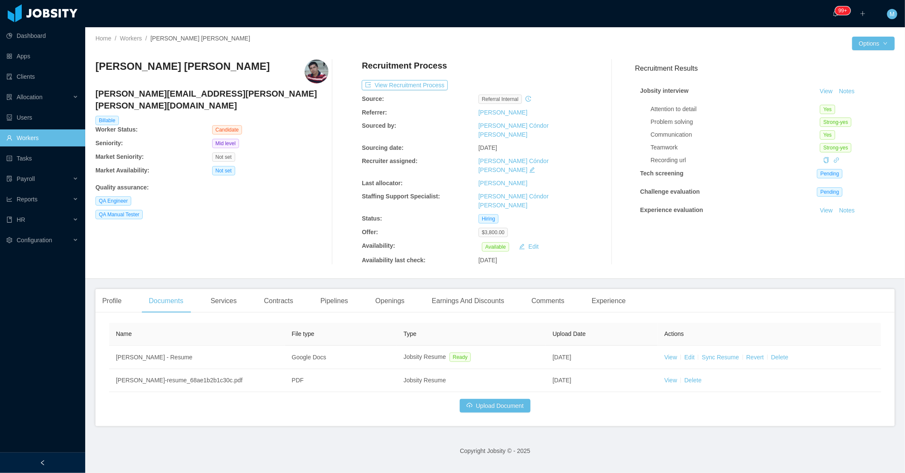
click at [65, 462] on div at bounding box center [42, 463] width 85 height 20
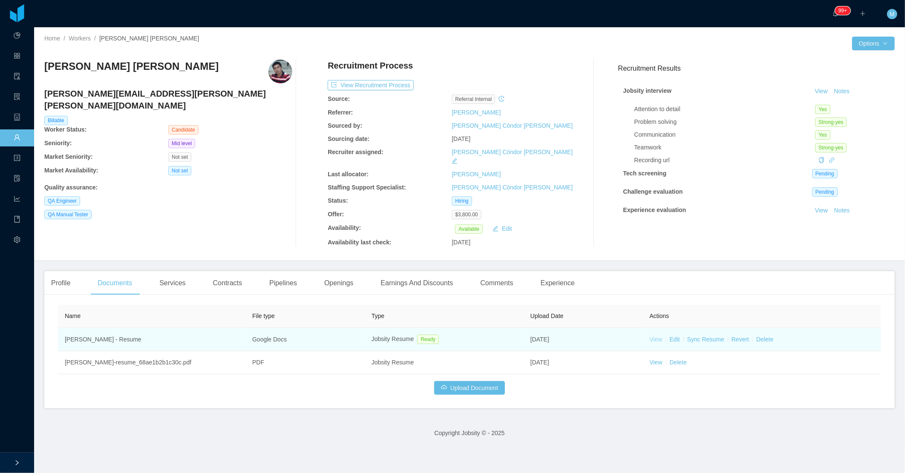
click at [652, 336] on link "View" at bounding box center [655, 339] width 13 height 7
click at [707, 336] on link "Sync Resume" at bounding box center [705, 339] width 37 height 7
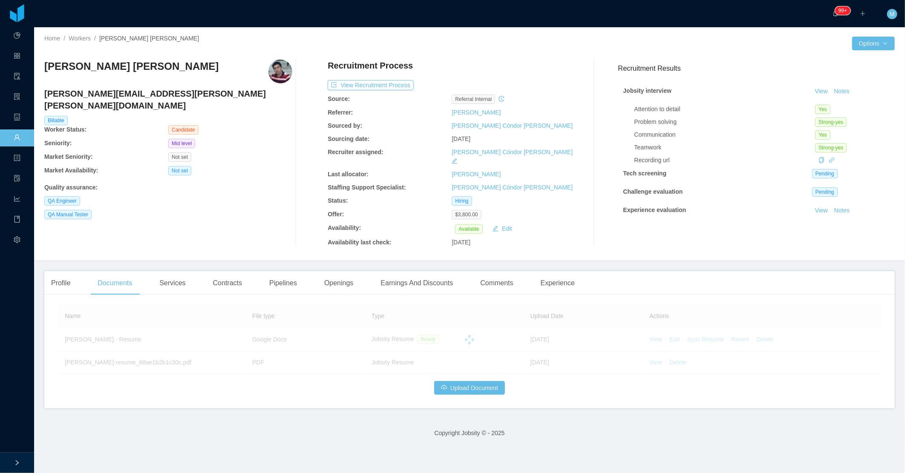
drag, startPoint x: 185, startPoint y: 69, endPoint x: 47, endPoint y: 67, distance: 138.0
click at [47, 67] on div "Alvaro Christian Avila Pereza" at bounding box center [168, 72] width 248 height 24
copy h3 "Alvaro Christian Avila Pereza"
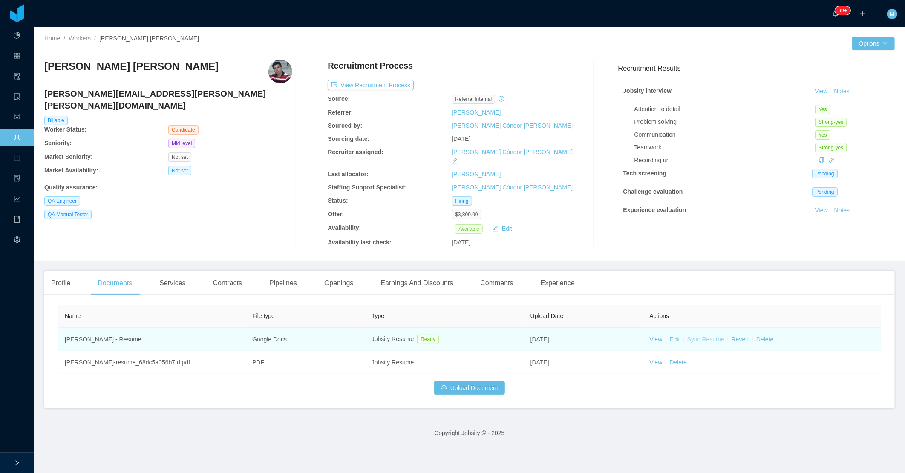
drag, startPoint x: 716, startPoint y: 330, endPoint x: 706, endPoint y: 329, distance: 10.3
click at [715, 330] on td "View Edit Sync Resume Revert Delete" at bounding box center [762, 339] width 238 height 23
click at [706, 336] on link "Sync Resume" at bounding box center [705, 339] width 37 height 7
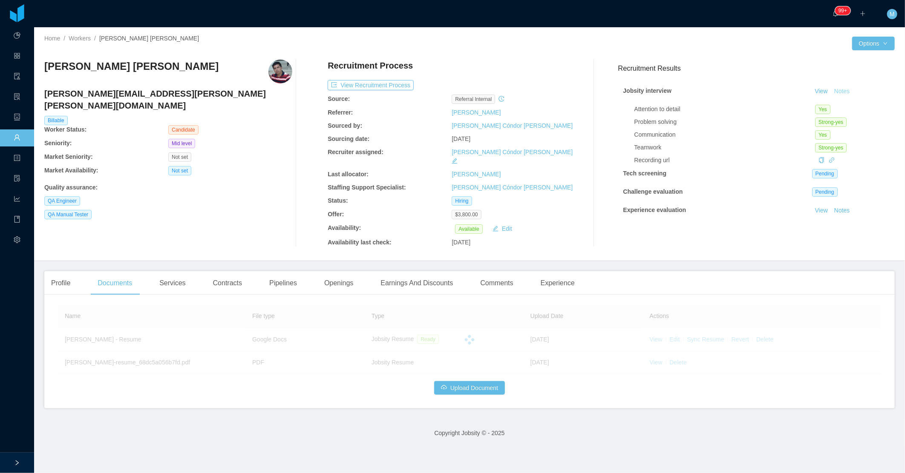
click at [832, 91] on button "Notes" at bounding box center [841, 91] width 23 height 10
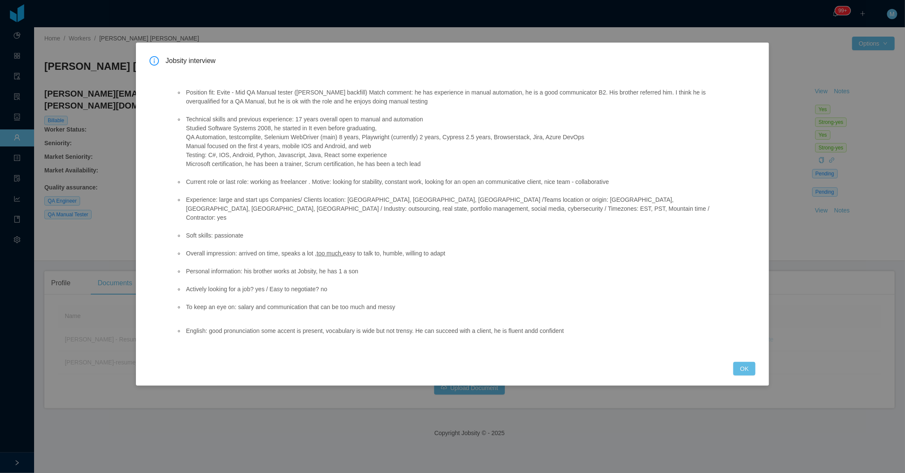
drag, startPoint x: 179, startPoint y: 115, endPoint x: 431, endPoint y: 169, distance: 257.3
click at [431, 169] on ul "Position fit: Evite - Mid QA Manual tester (Juan Penalosa's backfill) Match com…" at bounding box center [448, 199] width 545 height 241
copy li "Technical skills and previous experience: 17 years overall open to manual and a…"
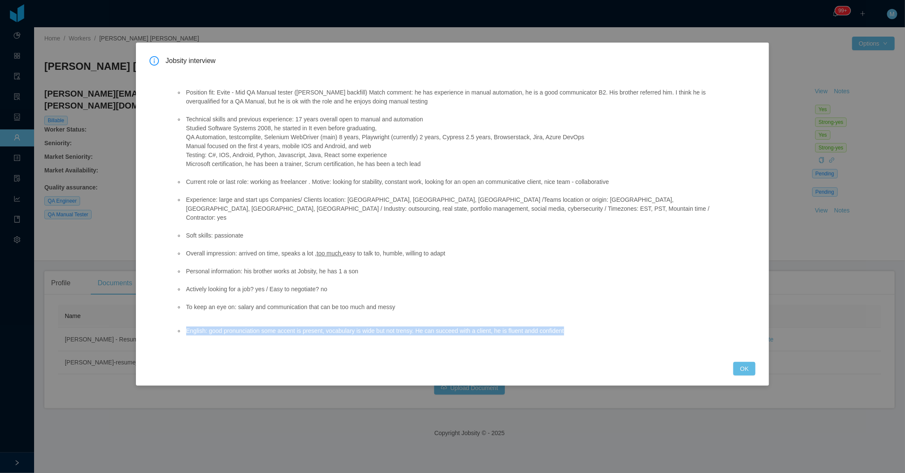
drag, startPoint x: 205, startPoint y: 321, endPoint x: 606, endPoint y: 318, distance: 401.6
click at [606, 327] on li "English: good pronunciation some accent is present, vocabulary is wide but not …" at bounding box center [452, 331] width 536 height 9
copy li "English: good pronunciation some accent is present, vocabulary is wide but not …"
drag, startPoint x: 451, startPoint y: 104, endPoint x: 411, endPoint y: 98, distance: 39.6
click at [411, 98] on li "Position fit: Evite - Mid QA Manual tester (Juan Penalosa's backfill) Match com…" at bounding box center [452, 97] width 536 height 18
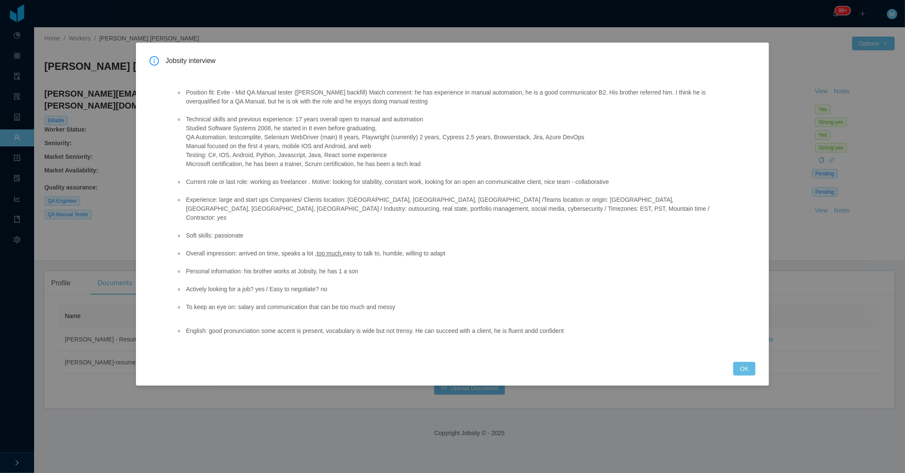
drag, startPoint x: 411, startPoint y: 98, endPoint x: 368, endPoint y: 142, distance: 61.7
click at [369, 142] on li "Technical skills and previous experience: 17 years overall open to manual and a…" at bounding box center [452, 142] width 536 height 54
click at [755, 363] on div "Jobsity interview Position fit: Evite - Mid QA Manual tester (Juan Penalosa's b…" at bounding box center [452, 214] width 633 height 343
drag, startPoint x: 447, startPoint y: 106, endPoint x: 355, endPoint y: 101, distance: 92.1
click at [355, 101] on ul "Position fit: Evite - Mid QA Manual tester (Juan Penalosa's backfill) Match com…" at bounding box center [448, 199] width 545 height 241
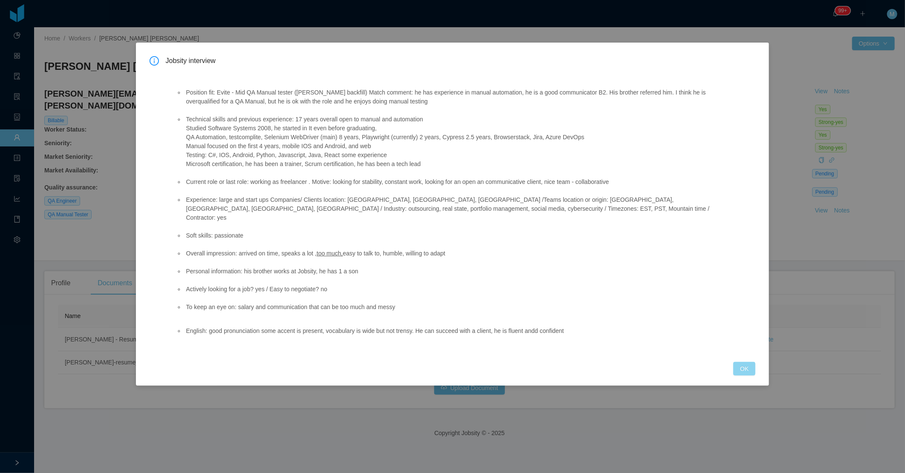
click at [742, 362] on button "OK" at bounding box center [744, 369] width 22 height 14
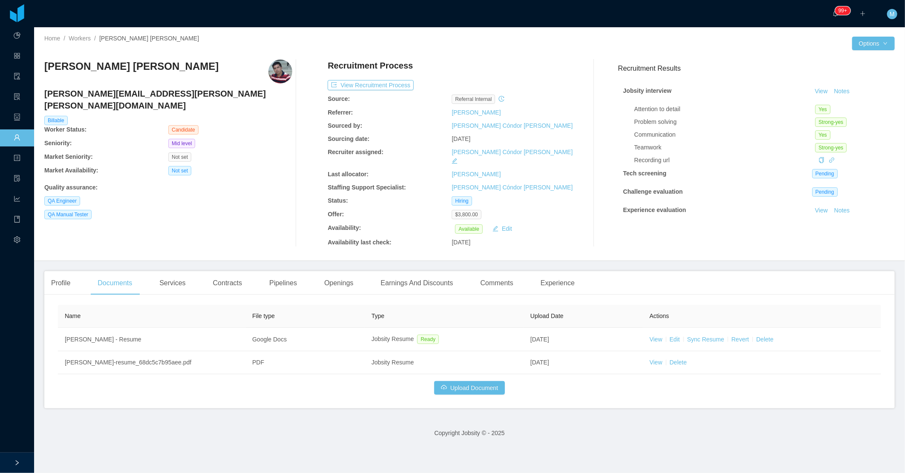
drag, startPoint x: 182, startPoint y: 75, endPoint x: 45, endPoint y: 69, distance: 137.3
click at [45, 69] on div "[PERSON_NAME] [PERSON_NAME]" at bounding box center [168, 72] width 248 height 24
copy h3 "[PERSON_NAME] [PERSON_NAME]"
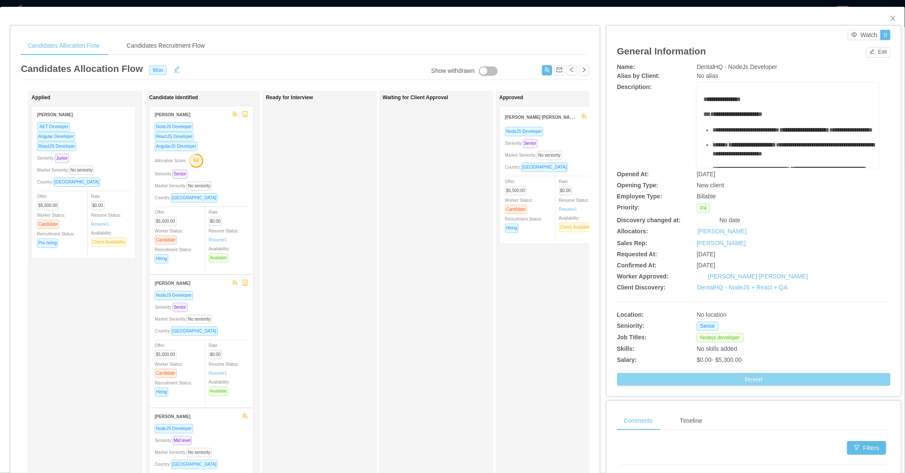
click at [718, 384] on button "Revert" at bounding box center [753, 379] width 273 height 13
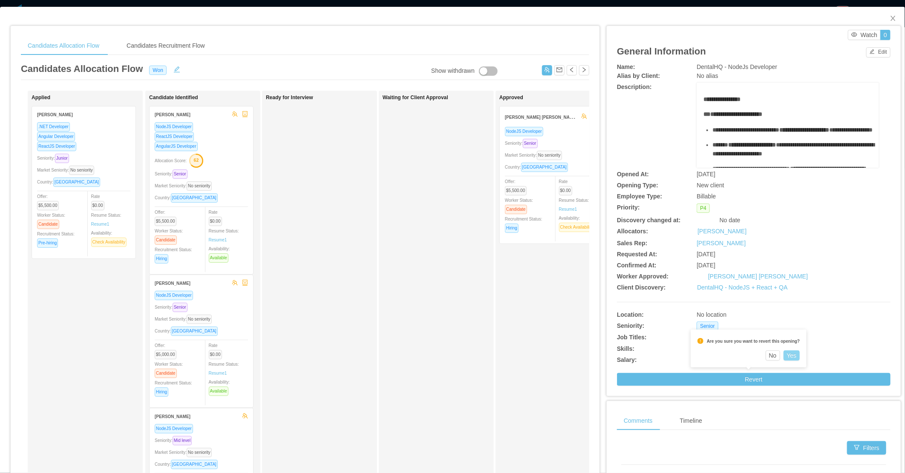
click at [786, 356] on button "Yes" at bounding box center [791, 355] width 17 height 10
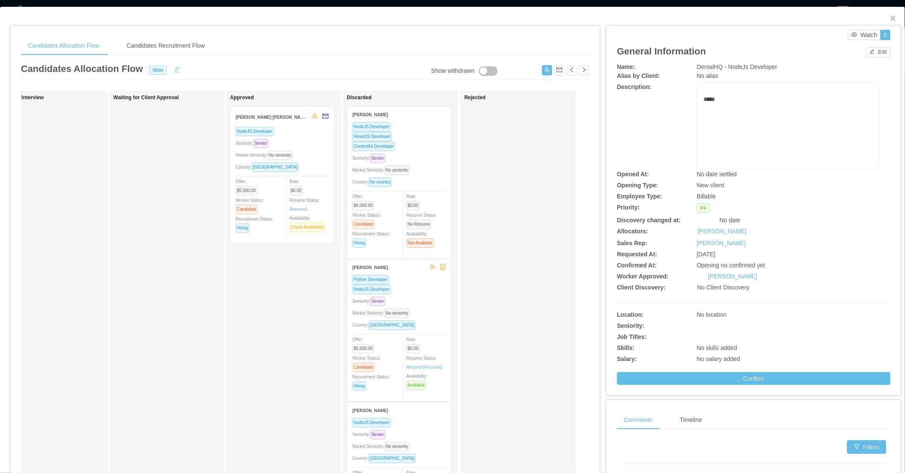
click at [174, 69] on button "button" at bounding box center [177, 68] width 14 height 9
click at [173, 76] on div "Candidates Allocation Flow Won Save Cancel" at bounding box center [305, 71] width 568 height 18
click at [177, 72] on div "Won" at bounding box center [177, 69] width 58 height 9
click at [171, 163] on li "Lost" at bounding box center [178, 166] width 72 height 14
click at [225, 69] on button "Save" at bounding box center [230, 70] width 23 height 10
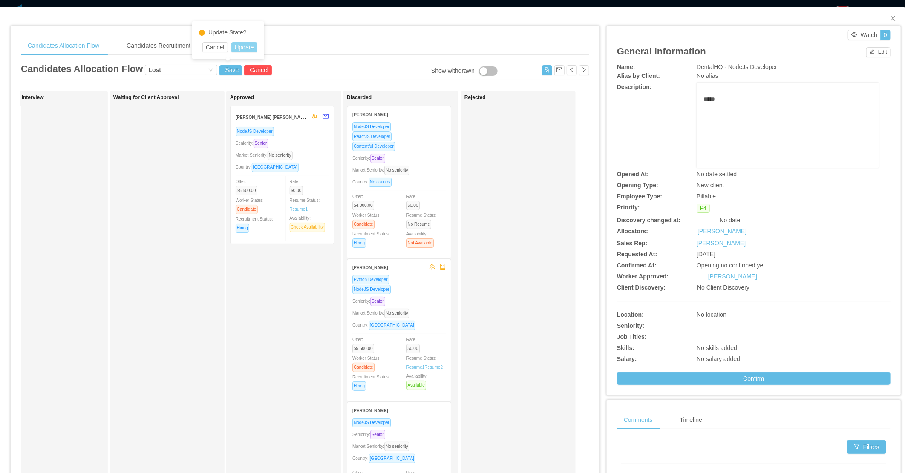
click at [244, 47] on button "Update" at bounding box center [244, 47] width 26 height 10
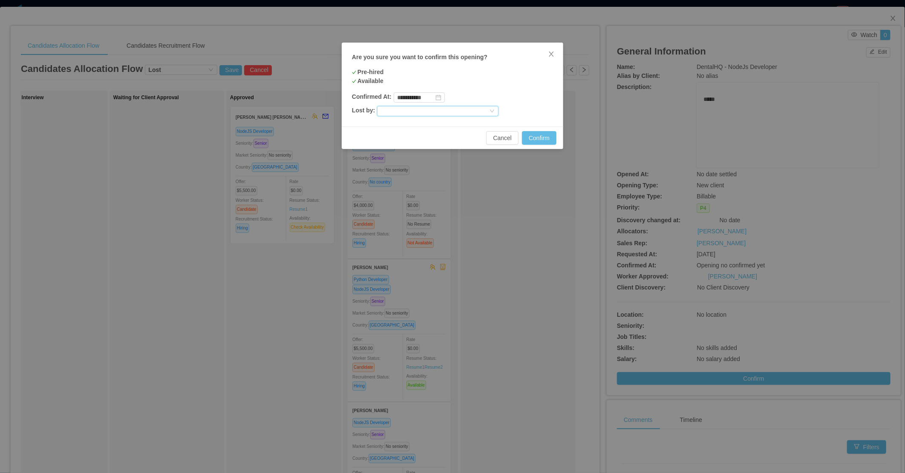
click at [389, 111] on div at bounding box center [433, 110] width 107 height 9
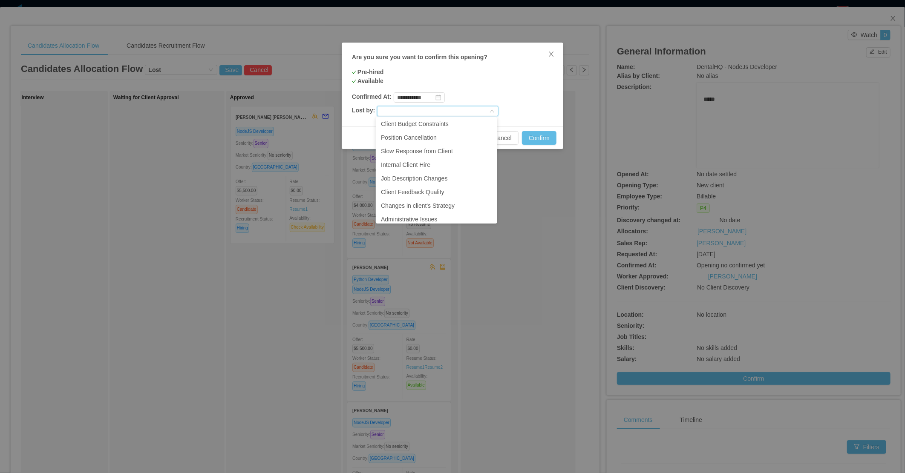
click at [470, 108] on div at bounding box center [433, 110] width 107 height 9
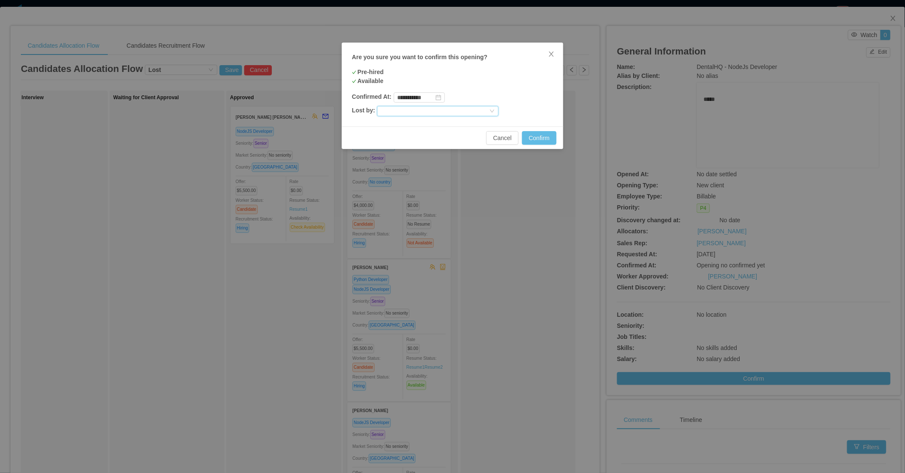
click at [470, 108] on div at bounding box center [433, 110] width 107 height 9
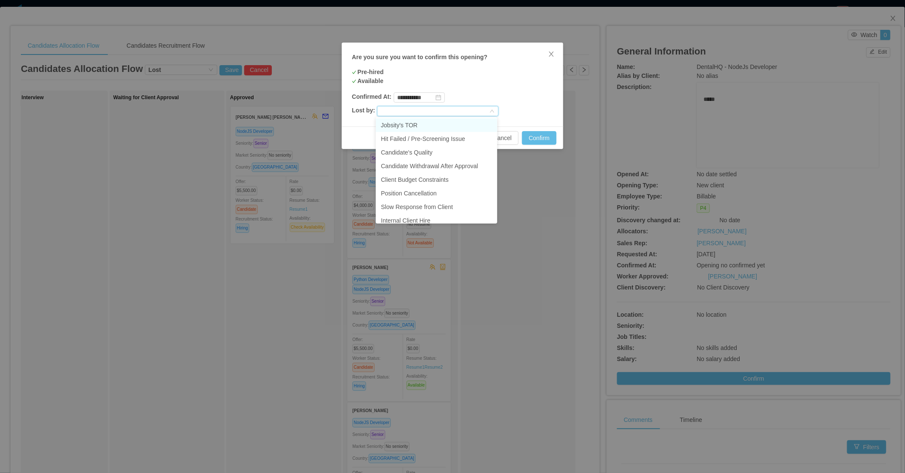
scroll to position [0, 0]
click at [452, 168] on li "Candidate Withdrawal After Approval" at bounding box center [436, 167] width 121 height 14
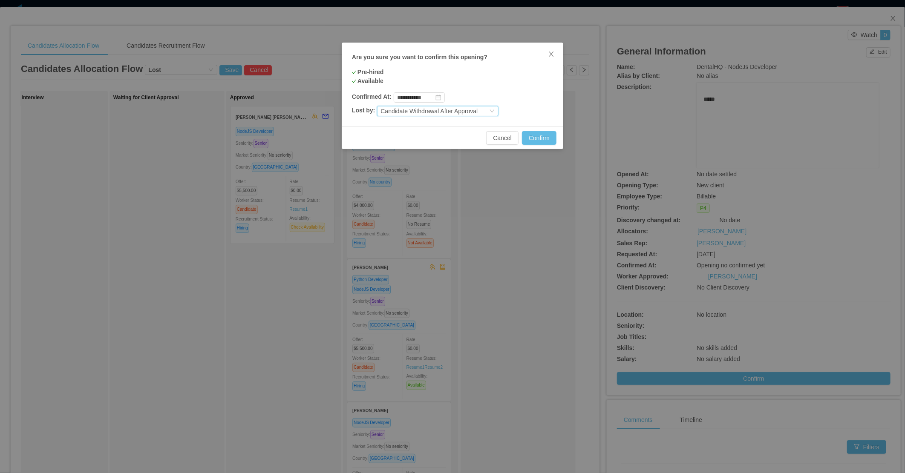
click at [459, 108] on div "Candidate Withdrawal After Approval" at bounding box center [428, 110] width 97 height 9
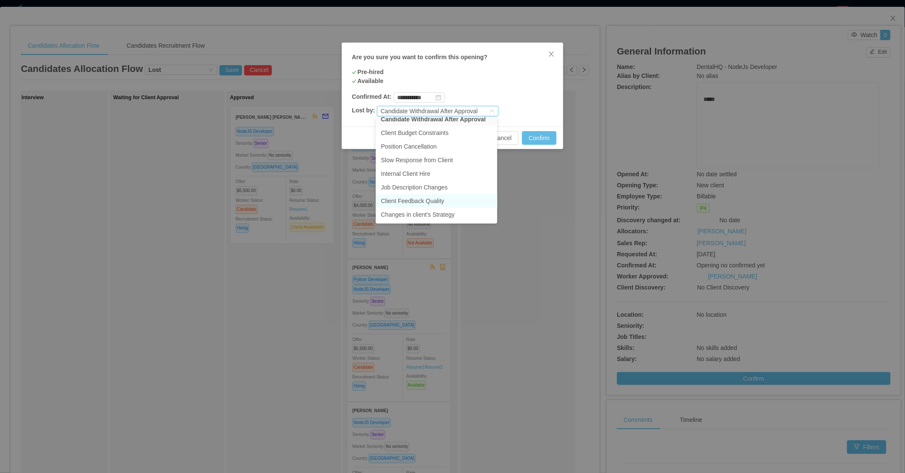
scroll to position [60, 0]
click at [436, 215] on li "Administrative Issues" at bounding box center [436, 216] width 121 height 14
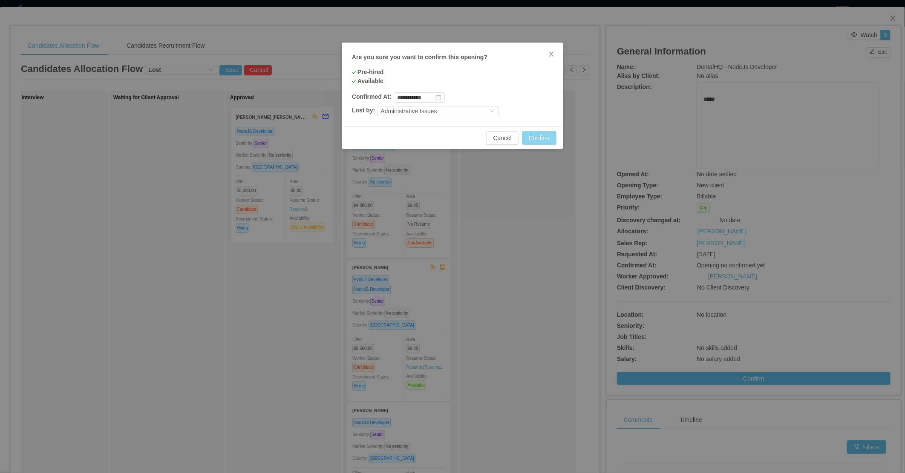
click at [531, 141] on button "Confirm" at bounding box center [539, 138] width 34 height 14
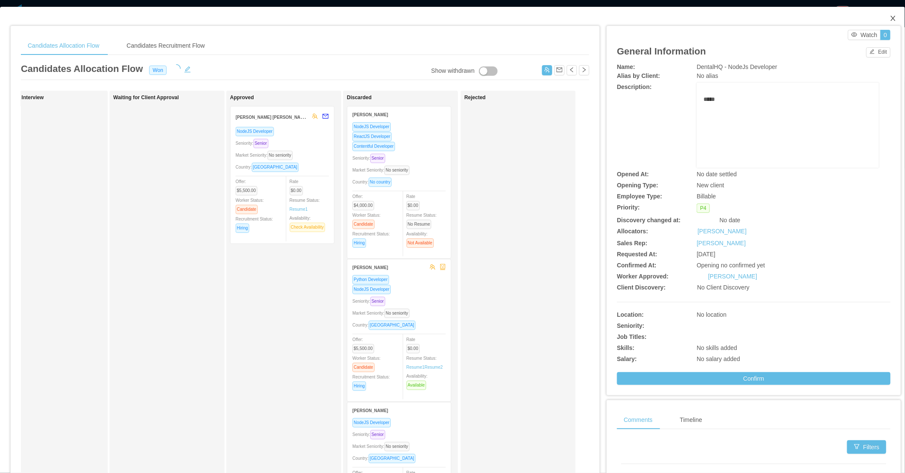
drag, startPoint x: 891, startPoint y: 15, endPoint x: 820, endPoint y: 51, distance: 79.2
click at [891, 15] on span "Close" at bounding box center [893, 19] width 24 height 24
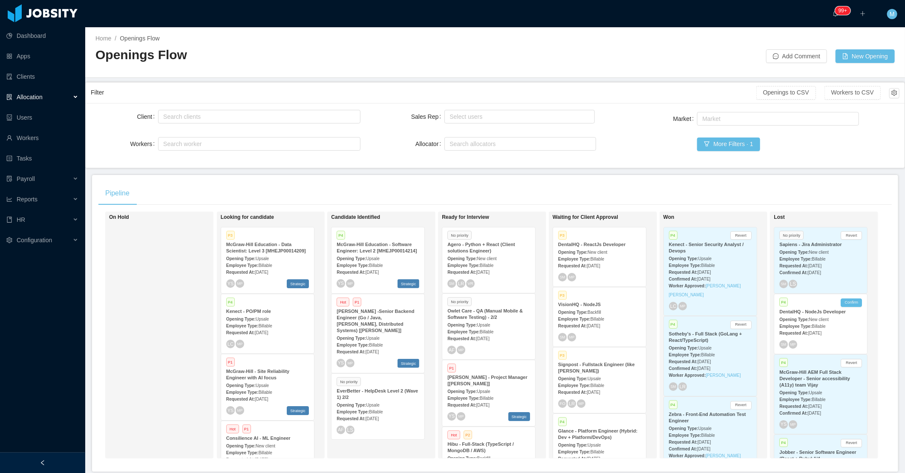
click at [458, 339] on strong "Requested At:" at bounding box center [461, 338] width 29 height 5
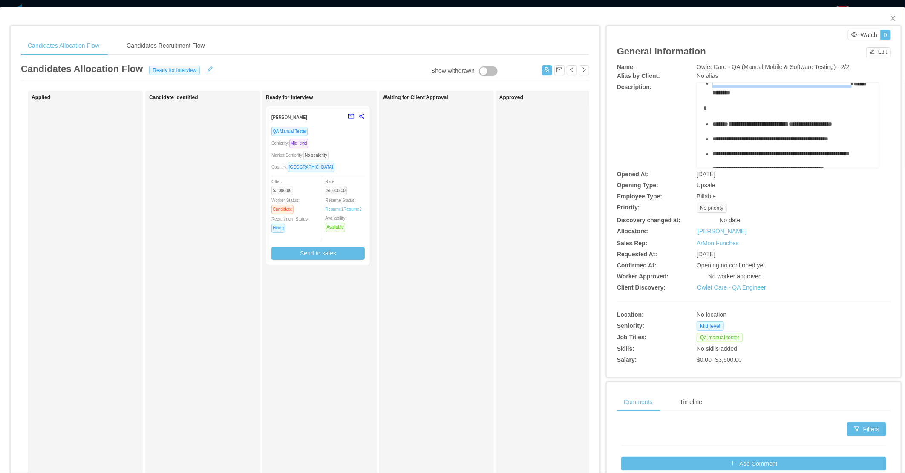
scroll to position [189, 0]
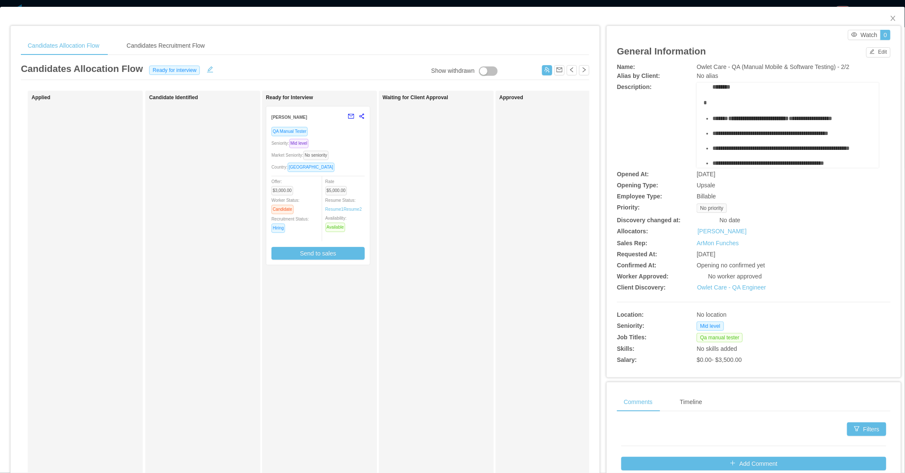
drag, startPoint x: 698, startPoint y: 110, endPoint x: 776, endPoint y: 119, distance: 77.6
click at [776, 119] on div "**********" at bounding box center [787, 135] width 169 height 459
copy div "**********"
click at [542, 71] on button "button" at bounding box center [547, 70] width 10 height 10
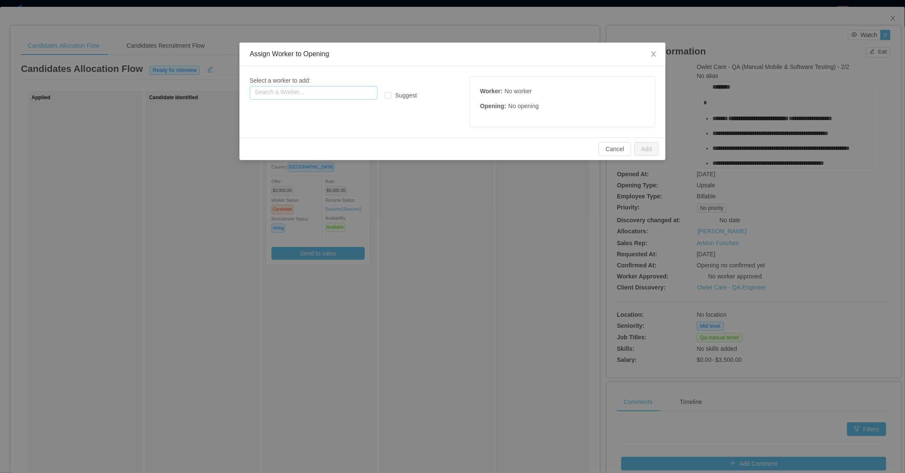
click at [296, 94] on input "text" at bounding box center [314, 93] width 128 height 14
paste input "**********"
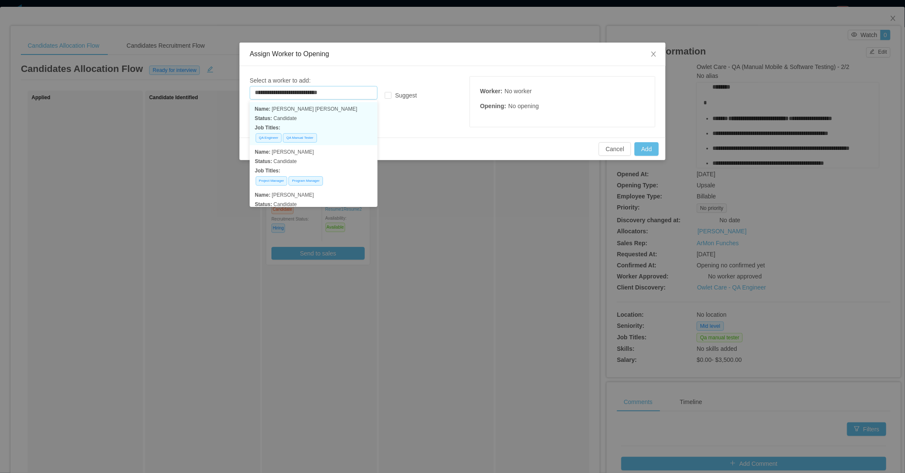
click at [307, 126] on p "Job Titles:" at bounding box center [314, 127] width 118 height 9
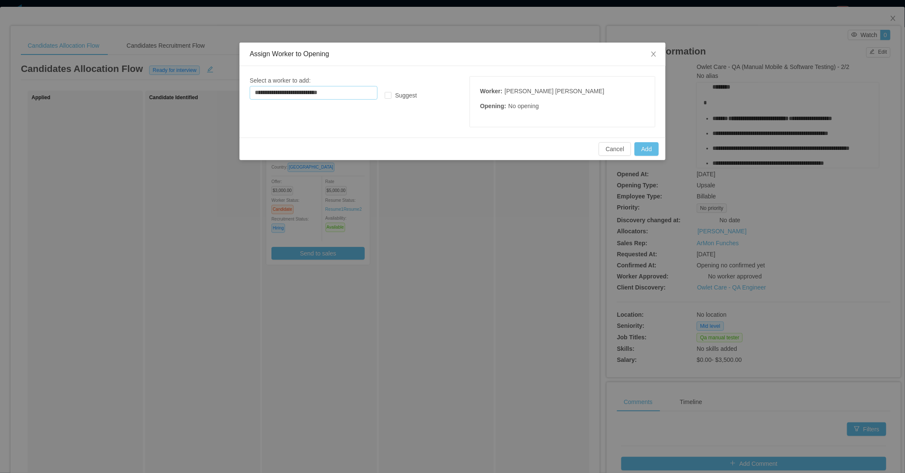
type input "**********"
click at [632, 149] on div "Cancel Add" at bounding box center [452, 149] width 412 height 14
click at [643, 152] on button "Add" at bounding box center [646, 149] width 24 height 14
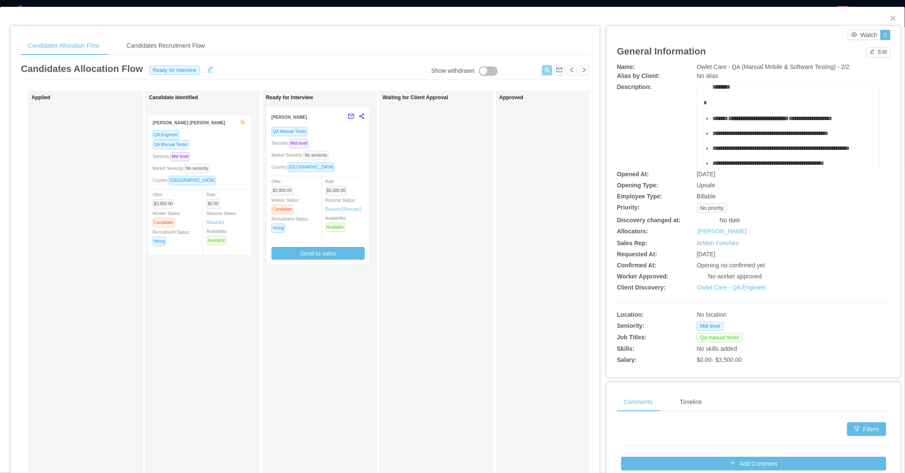
drag, startPoint x: 230, startPoint y: 187, endPoint x: 224, endPoint y: 199, distance: 13.2
click at [227, 197] on div "Applied Alvaro Christian Avila Pereza QA Engineer QA Manual Tester Seniority: M…" at bounding box center [305, 307] width 568 height 433
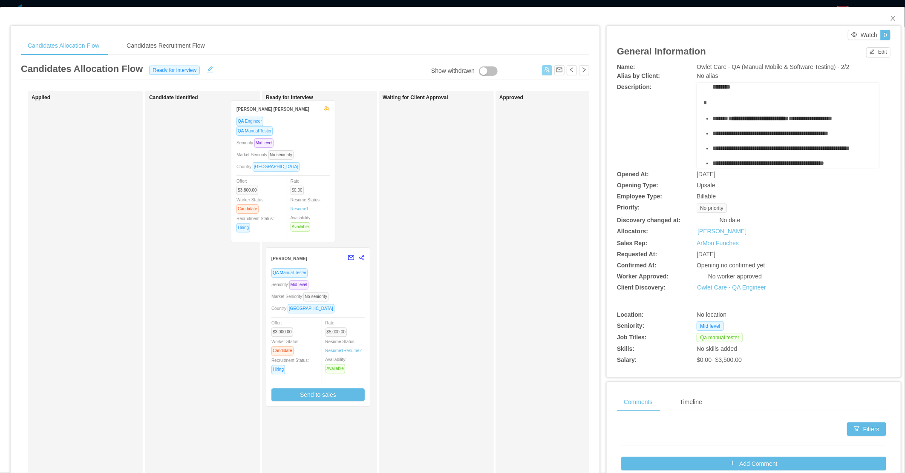
drag, startPoint x: 224, startPoint y: 199, endPoint x: 338, endPoint y: 196, distance: 114.2
click at [338, 196] on div "Applied Candidate Identified [PERSON_NAME][DEMOGRAPHIC_DATA] [PERSON_NAME] QA E…" at bounding box center [305, 307] width 568 height 433
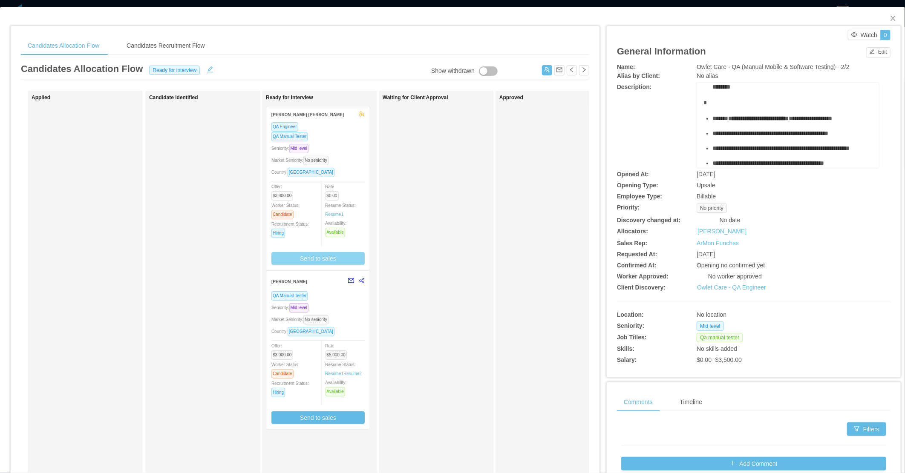
click at [318, 259] on button "Send to sales" at bounding box center [317, 258] width 93 height 13
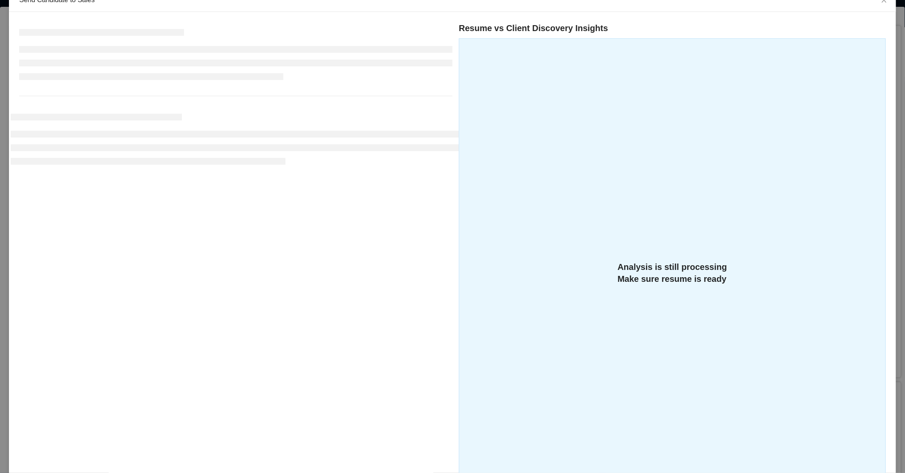
scroll to position [135, 0]
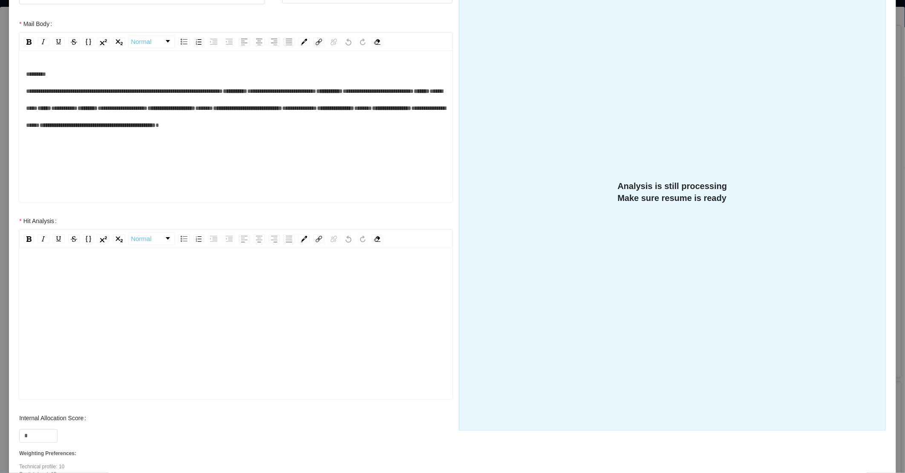
click at [178, 319] on div "rdw-editor" at bounding box center [236, 337] width 420 height 149
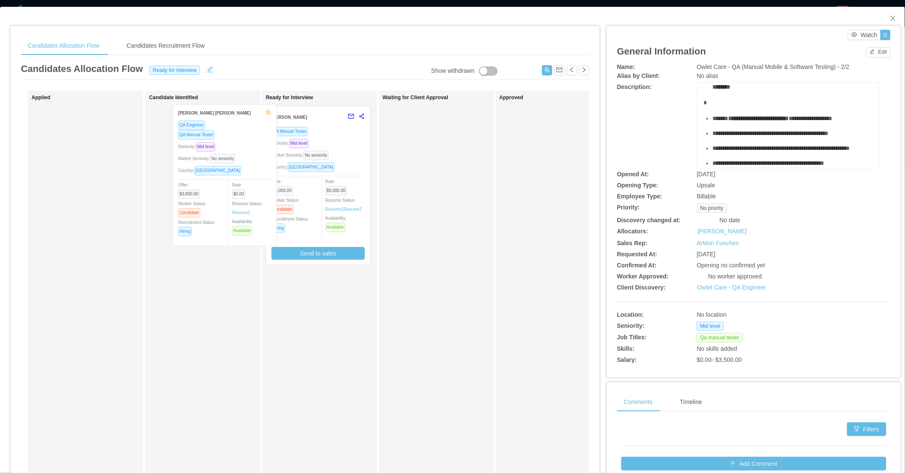
drag, startPoint x: 46, startPoint y: 189, endPoint x: 167, endPoint y: 189, distance: 121.4
click at [167, 189] on div "Applied Alvaro Christian Avila Pereza QA Engineer QA Manual Tester Seniority: M…" at bounding box center [305, 307] width 568 height 433
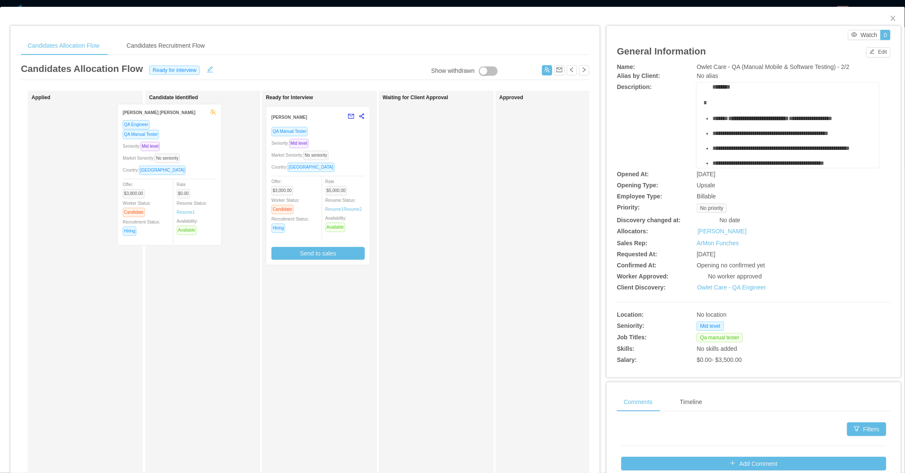
drag, startPoint x: 105, startPoint y: 214, endPoint x: 195, endPoint y: 214, distance: 89.9
click at [198, 211] on div "Applied Alvaro Christian Avila Pereza QA Engineer QA Manual Tester Seniority: M…" at bounding box center [305, 307] width 568 height 433
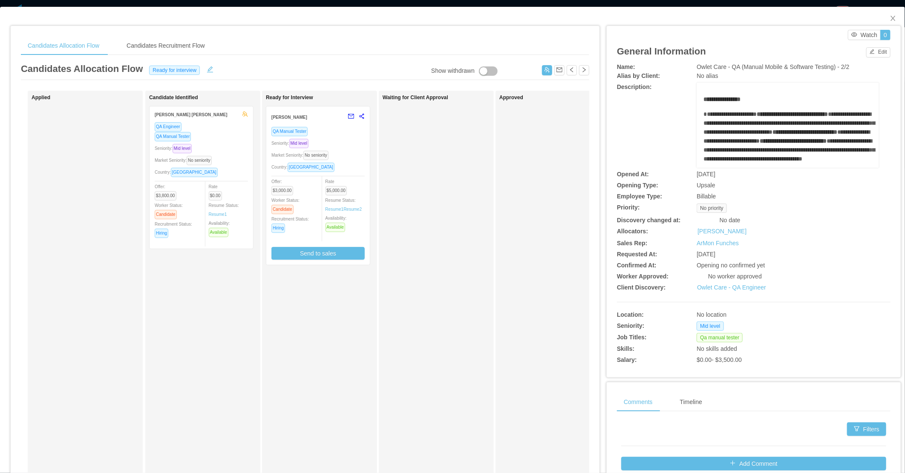
drag, startPoint x: 201, startPoint y: 205, endPoint x: 310, endPoint y: 203, distance: 108.2
click at [313, 203] on div "Applied Candidate Identified [PERSON_NAME][DEMOGRAPHIC_DATA] [PERSON_NAME] QA E…" at bounding box center [305, 307] width 568 height 433
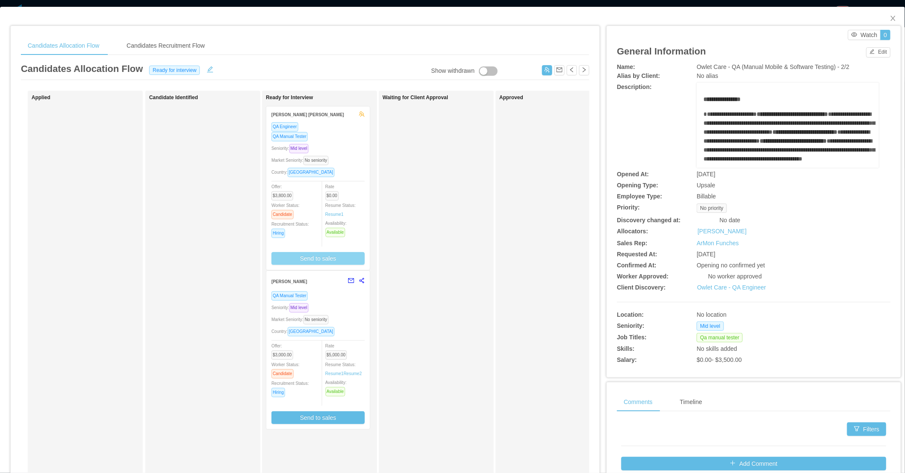
click at [314, 258] on button "Send to sales" at bounding box center [317, 258] width 93 height 13
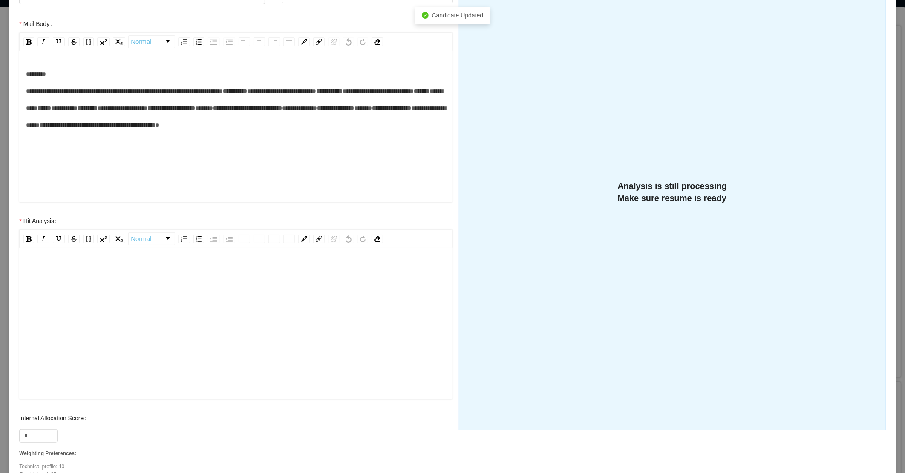
scroll to position [18, 0]
click at [45, 437] on input "*" at bounding box center [38, 436] width 37 height 13
type input "**"
click at [97, 299] on div "rdw-editor" at bounding box center [236, 318] width 420 height 149
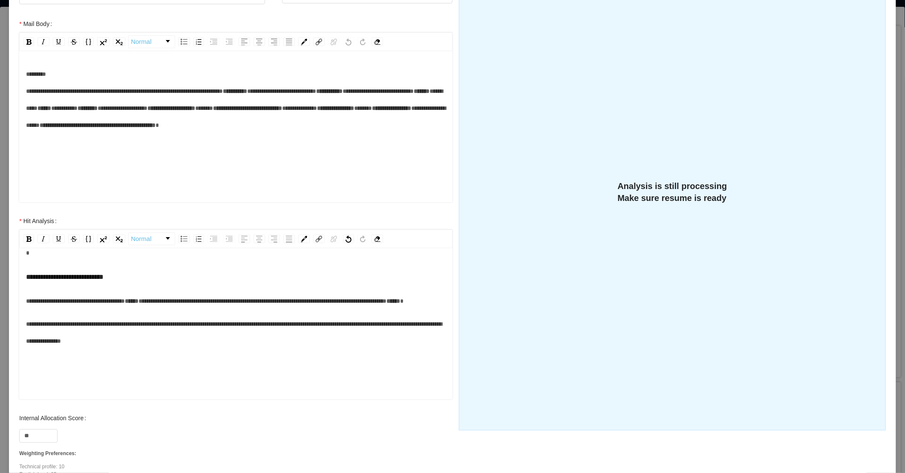
scroll to position [0, 0]
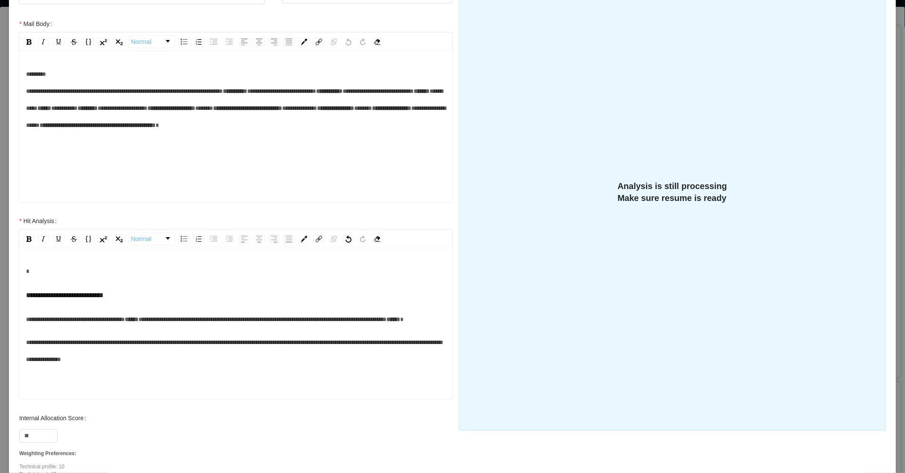
drag, startPoint x: 104, startPoint y: 290, endPoint x: 115, endPoint y: 288, distance: 10.7
click at [103, 289] on div "**********" at bounding box center [236, 295] width 420 height 17
drag, startPoint x: 130, startPoint y: 288, endPoint x: 59, endPoint y: 280, distance: 71.6
click at [59, 280] on div "**********" at bounding box center [236, 315] width 420 height 105
click at [26, 317] on div "**********" at bounding box center [236, 337] width 420 height 149
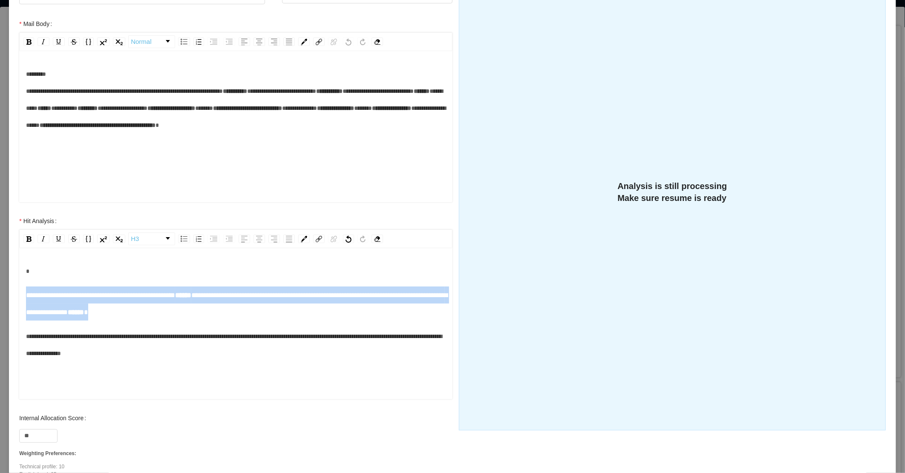
drag, startPoint x: 236, startPoint y: 311, endPoint x: 18, endPoint y: 295, distance: 218.6
click at [18, 295] on div "**********" at bounding box center [236, 311] width 450 height 197
click at [151, 239] on link "H3" at bounding box center [152, 239] width 46 height 12
drag, startPoint x: 149, startPoint y: 256, endPoint x: 134, endPoint y: 261, distance: 15.9
click at [149, 256] on li "Normal" at bounding box center [151, 253] width 44 height 17
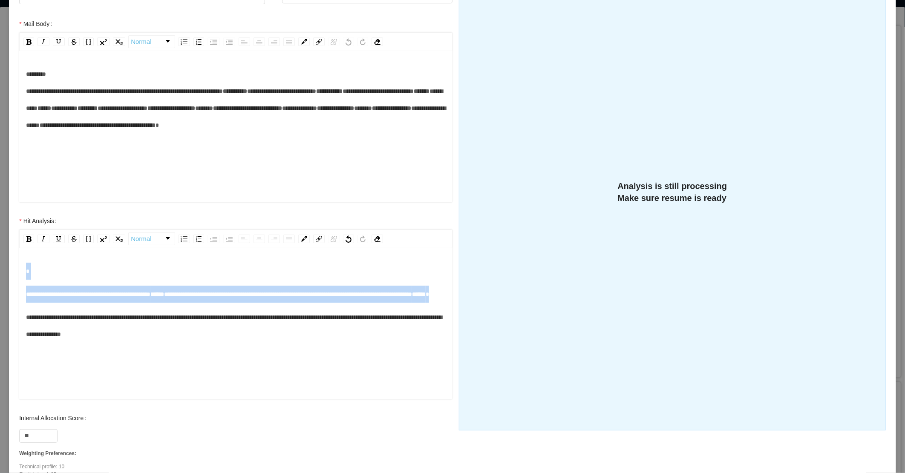
click at [32, 297] on span "**********" at bounding box center [88, 294] width 124 height 6
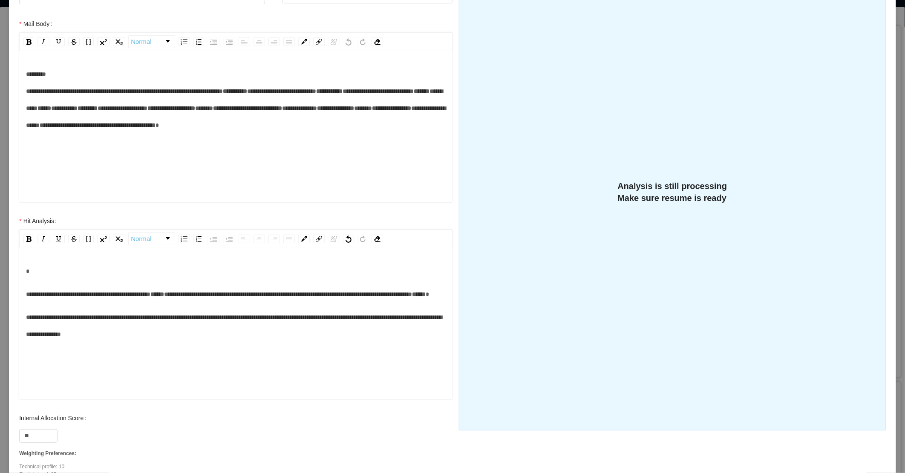
click at [30, 294] on span "**********" at bounding box center [88, 294] width 124 height 6
click at [24, 296] on div "**********" at bounding box center [235, 324] width 433 height 149
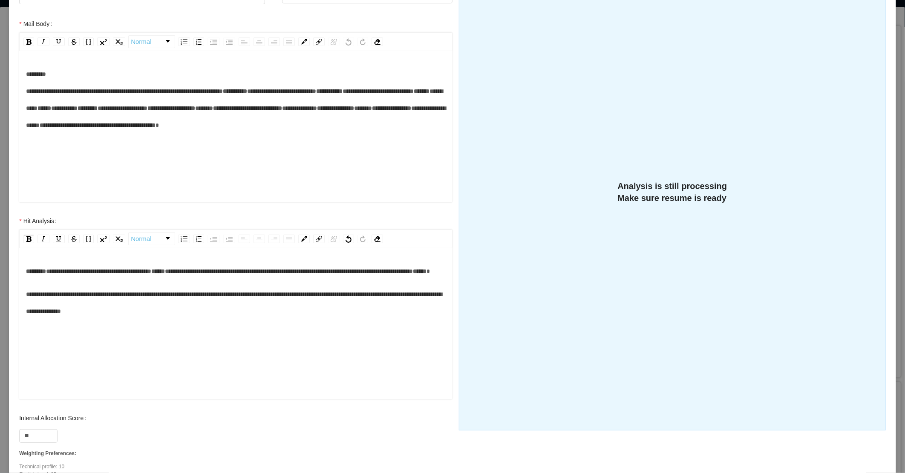
drag, startPoint x: 134, startPoint y: 286, endPoint x: 129, endPoint y: 284, distance: 5.0
click at [133, 280] on div "**********" at bounding box center [236, 271] width 420 height 17
click at [26, 307] on div "**********" at bounding box center [236, 337] width 420 height 149
click at [28, 314] on span "**********" at bounding box center [234, 302] width 416 height 23
click at [28, 311] on span "**********" at bounding box center [234, 302] width 416 height 23
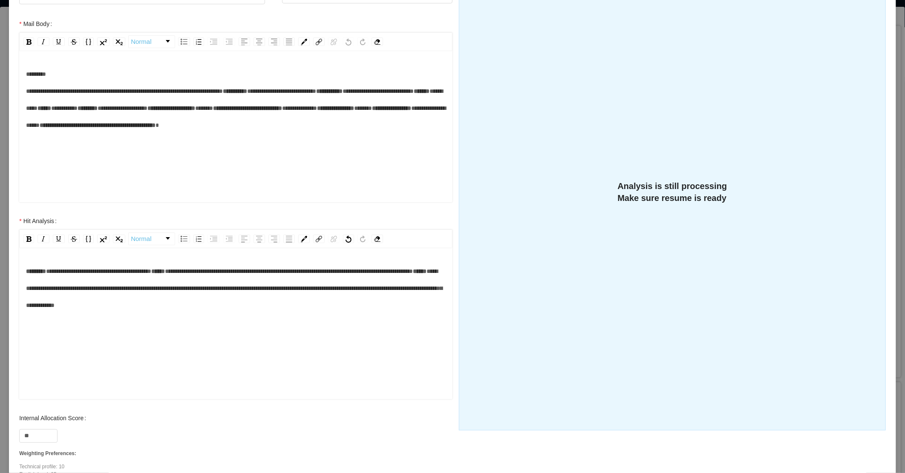
click at [267, 296] on div "**********" at bounding box center [236, 288] width 420 height 51
click at [265, 312] on div "**********" at bounding box center [236, 288] width 420 height 51
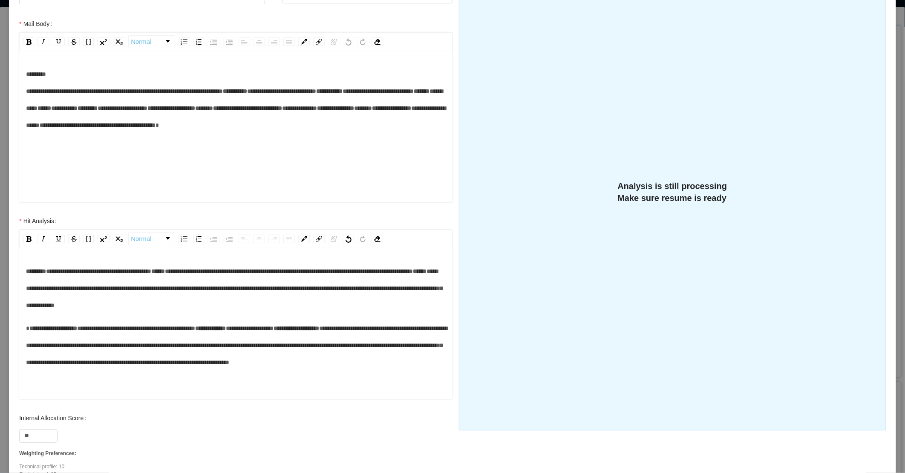
click at [27, 329] on div "**********" at bounding box center [236, 345] width 420 height 51
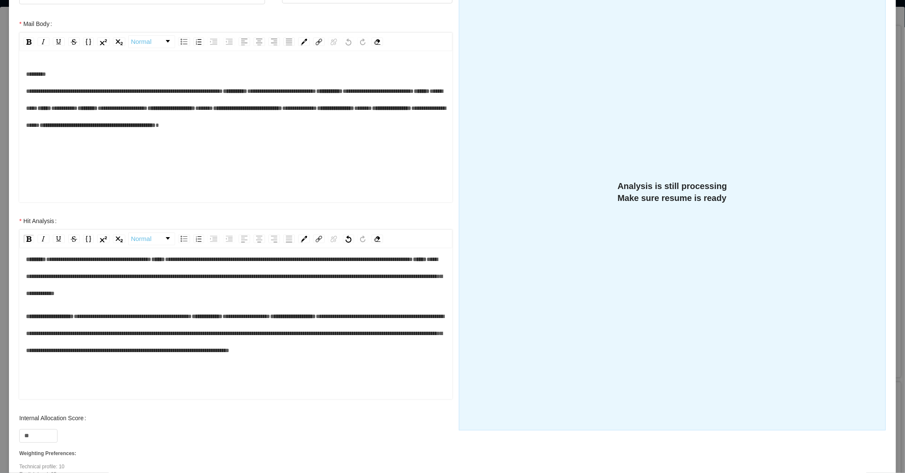
scroll to position [18, 0]
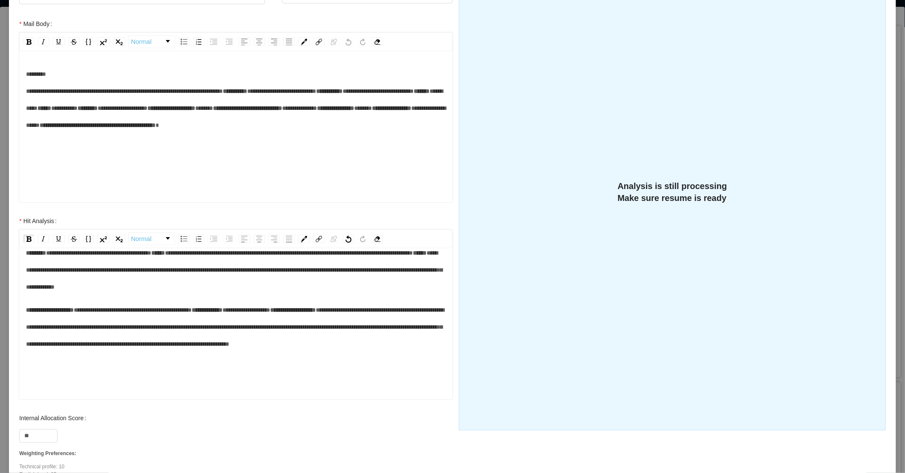
click at [117, 353] on div "**********" at bounding box center [236, 327] width 420 height 51
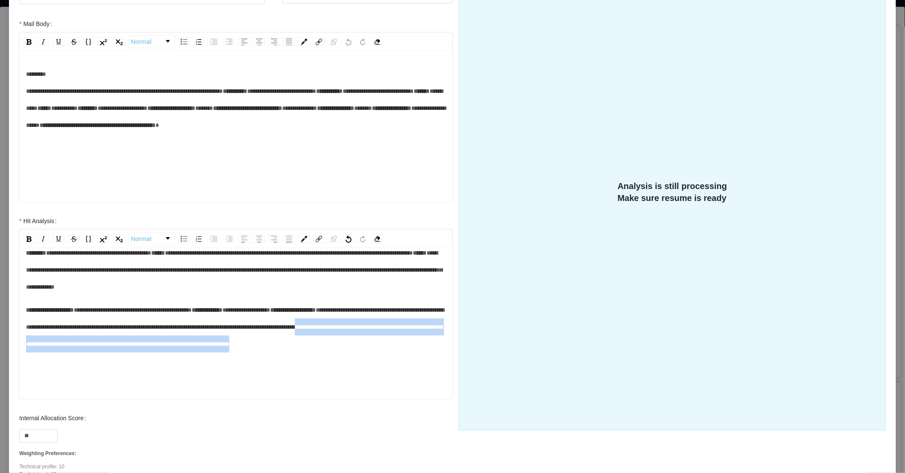
drag, startPoint x: 89, startPoint y: 344, endPoint x: 237, endPoint y: 358, distance: 148.4
click at [239, 353] on div "**********" at bounding box center [236, 327] width 420 height 51
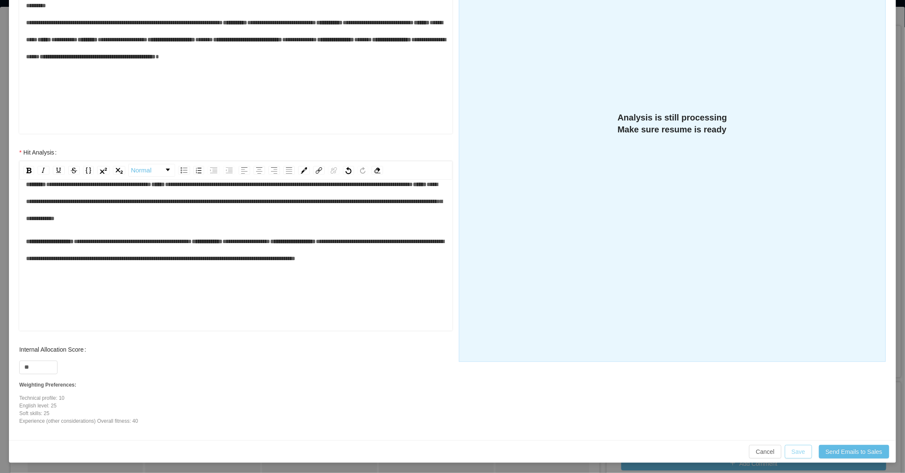
click at [793, 455] on button "Save" at bounding box center [797, 452] width 27 height 14
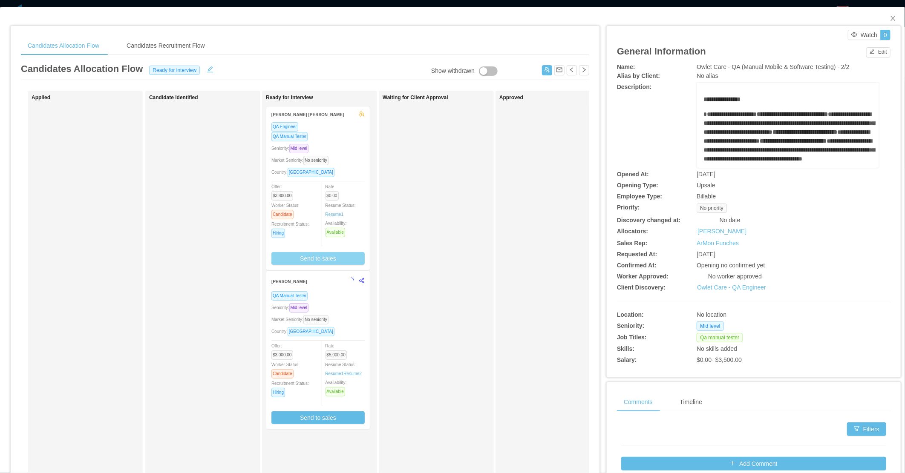
scroll to position [161, 0]
click at [343, 159] on div "Market Seniority: No seniority" at bounding box center [317, 160] width 93 height 10
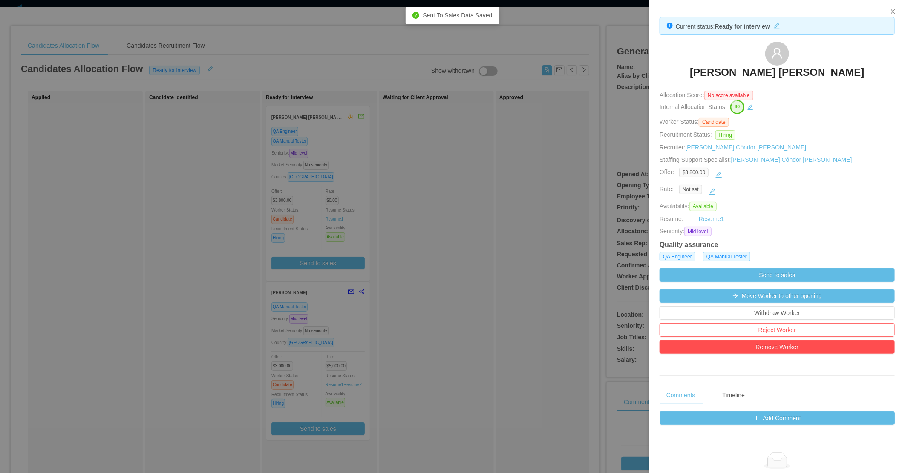
drag, startPoint x: 873, startPoint y: 69, endPoint x: 719, endPoint y: 49, distance: 155.9
click at [878, 69] on div "[PERSON_NAME] [PERSON_NAME]" at bounding box center [776, 63] width 235 height 43
copy h3 "[PERSON_NAME] [PERSON_NAME]"
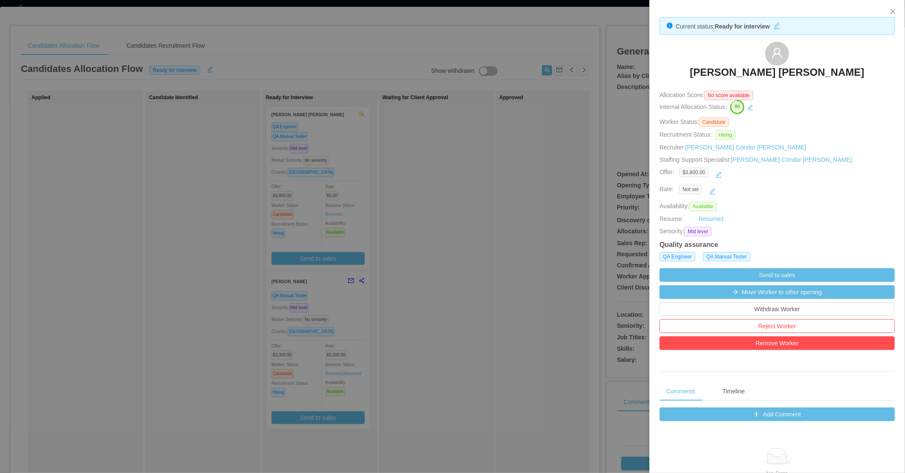
drag, startPoint x: 230, startPoint y: 326, endPoint x: 235, endPoint y: 317, distance: 10.1
click at [230, 326] on div at bounding box center [452, 236] width 905 height 473
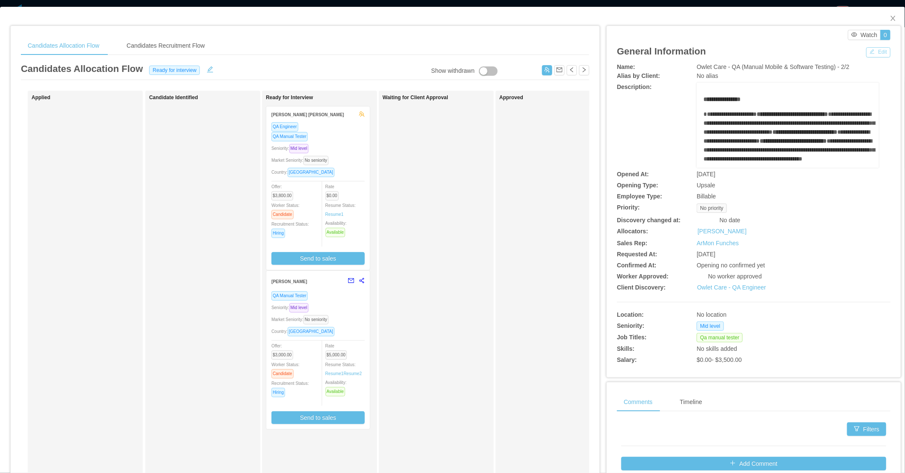
click at [869, 55] on button "Edit" at bounding box center [878, 52] width 24 height 10
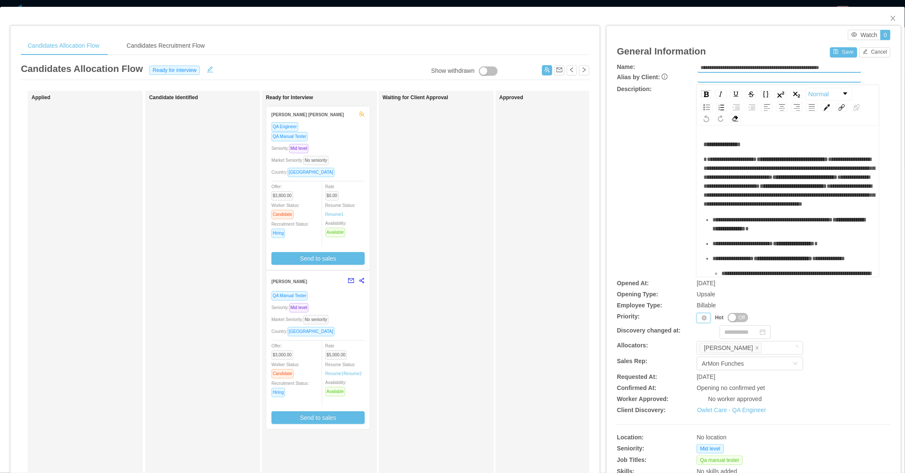
click at [696, 319] on div "Priority" at bounding box center [703, 318] width 14 height 10
click at [676, 255] on div "**********" at bounding box center [753, 181] width 273 height 192
drag, startPoint x: 884, startPoint y: 17, endPoint x: 734, endPoint y: 100, distance: 171.3
click at [889, 18] on icon "icon: close" at bounding box center [892, 18] width 7 height 7
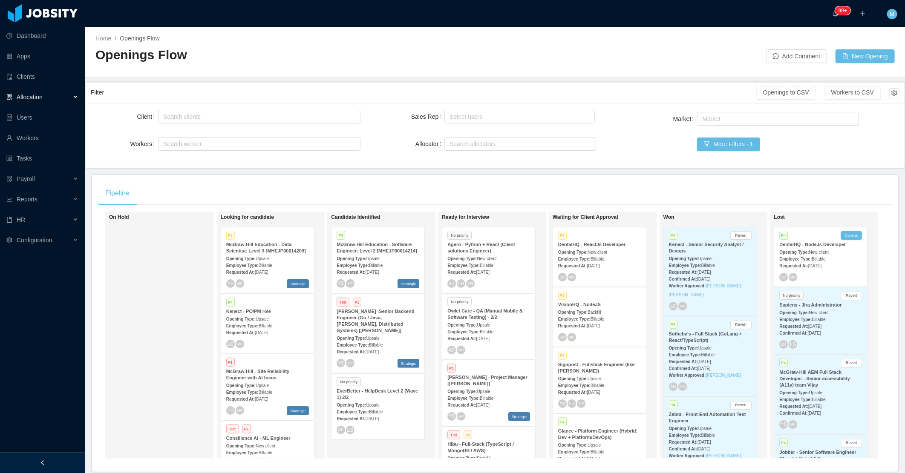
click at [57, 461] on div at bounding box center [42, 463] width 85 height 20
